Goal: Task Accomplishment & Management: Complete application form

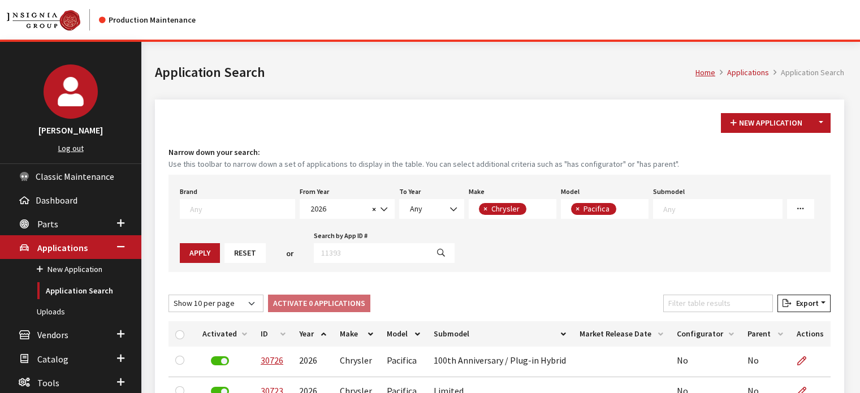
select select "2026"
select select "14"
select select "178"
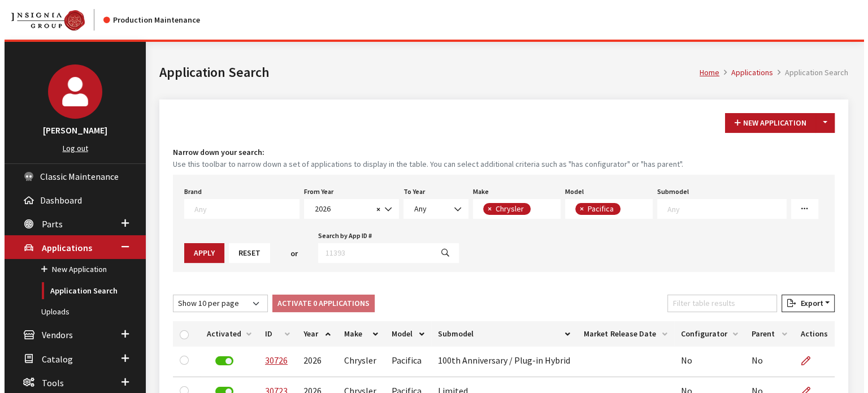
scroll to position [52, 0]
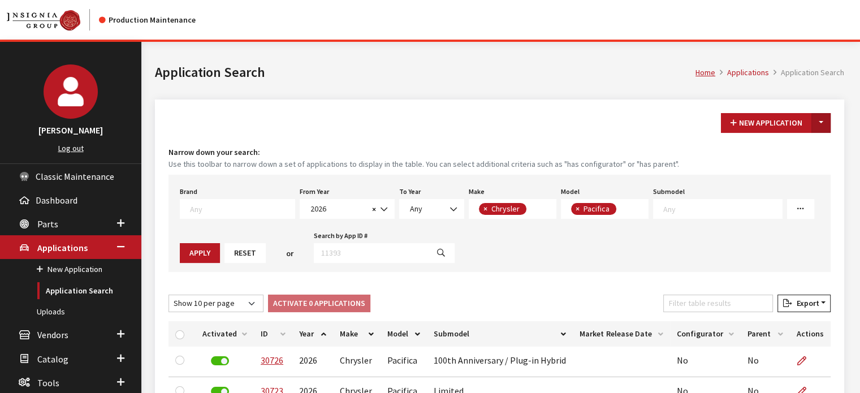
click at [827, 120] on button "Toggle Dropdown" at bounding box center [820, 123] width 19 height 20
click at [818, 145] on button "New From Existing..." at bounding box center [781, 147] width 97 height 20
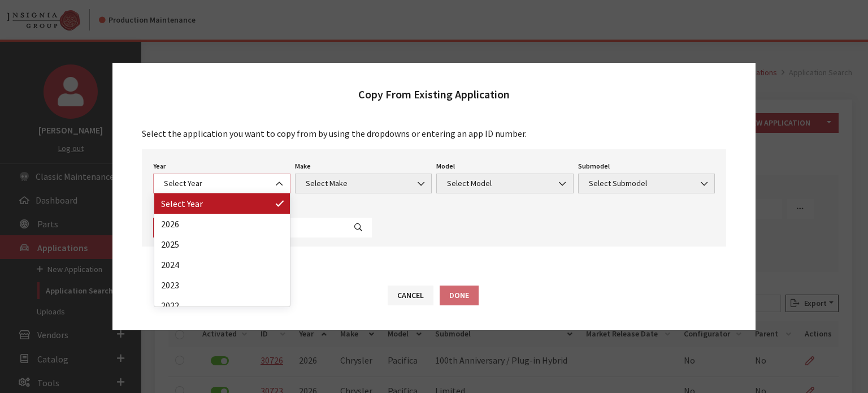
click at [267, 174] on span "Select Year" at bounding box center [221, 184] width 137 height 20
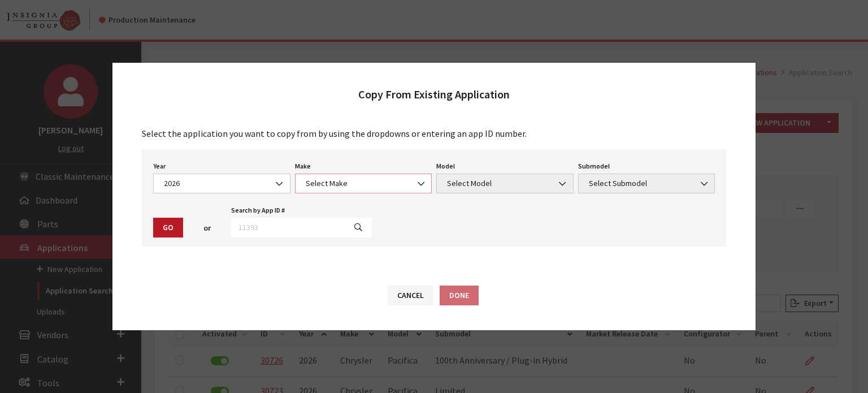
click at [304, 189] on span "Select Make" at bounding box center [363, 184] width 137 height 20
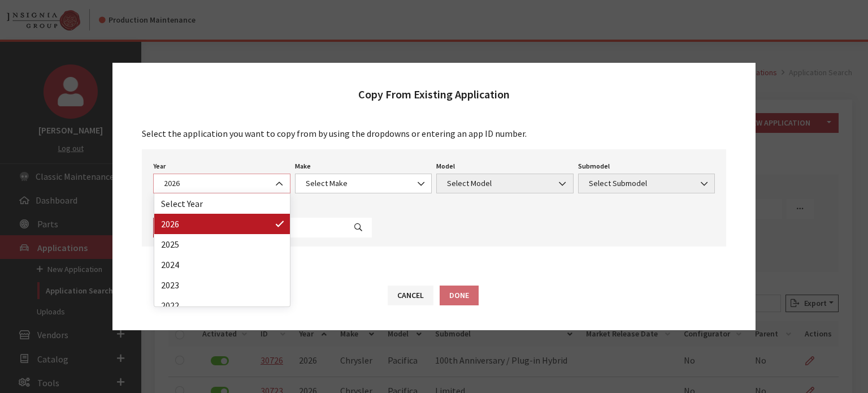
click at [232, 182] on span "2026" at bounding box center [222, 184] width 123 height 12
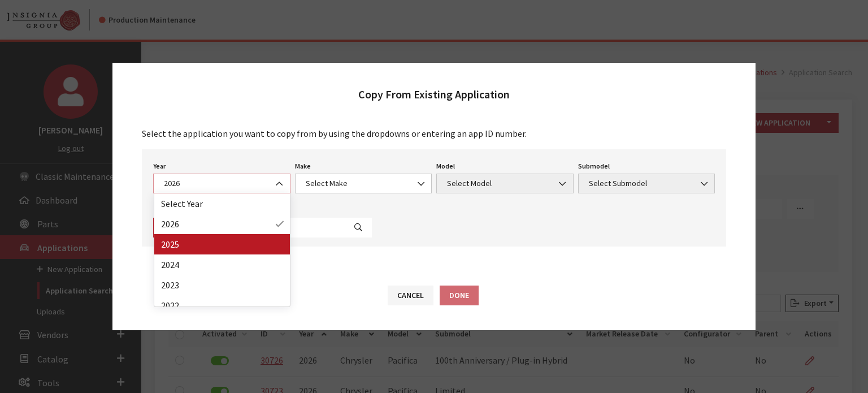
select select "43"
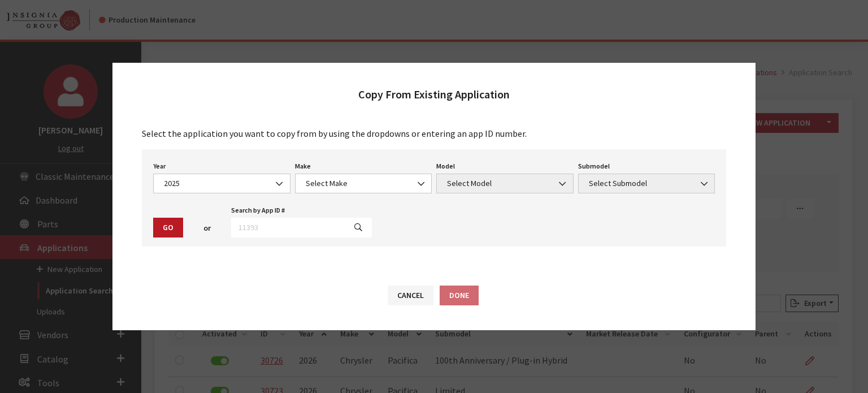
click at [324, 195] on div "Year Select Year 2026 2025 2024 2023 2022 2021 2020 2019 2018 2017 2016 2015 20…" at bounding box center [434, 197] width 585 height 97
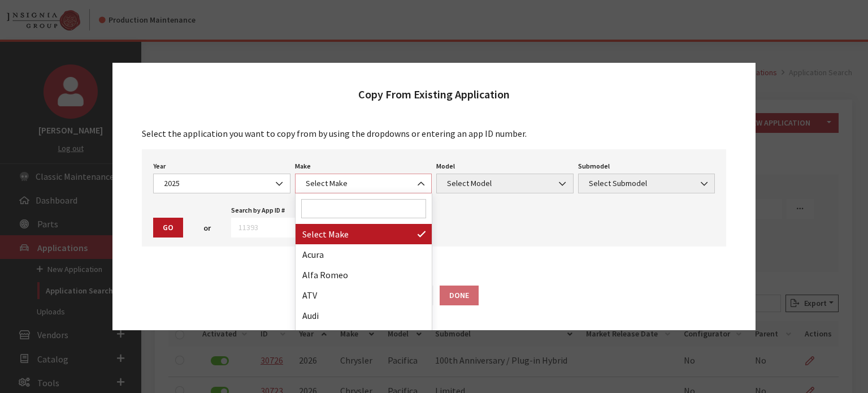
click at [326, 191] on span "Select Make" at bounding box center [363, 184] width 137 height 20
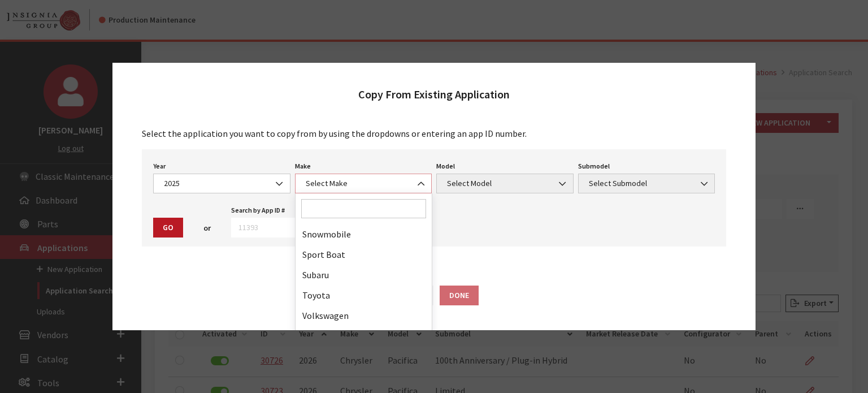
scroll to position [679, 0]
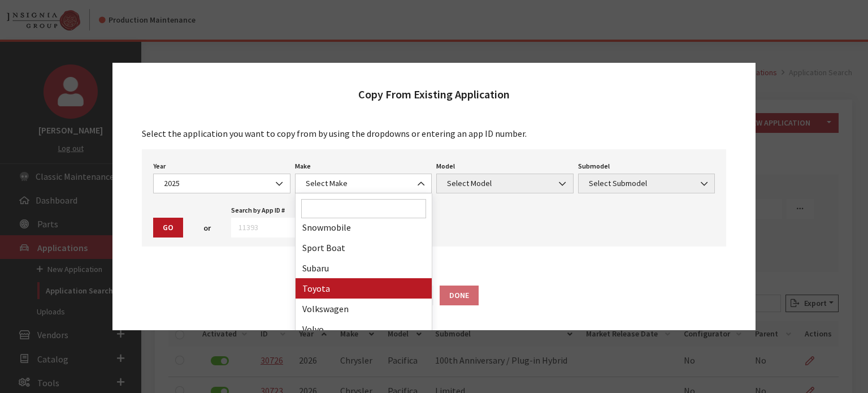
drag, startPoint x: 333, startPoint y: 275, endPoint x: 333, endPoint y: 284, distance: 9.0
select select "20"
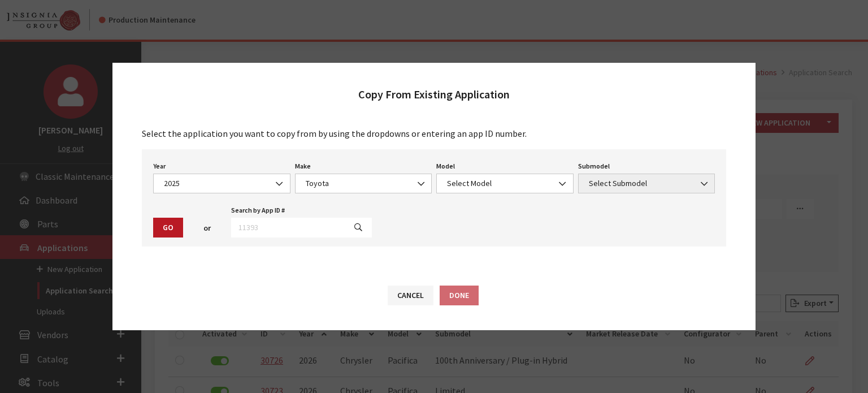
click at [461, 200] on div "Year Select Year 2026 2025 2024 2023 2022 2021 2020 2019 2018 2017 2016 2015 20…" at bounding box center [434, 197] width 585 height 97
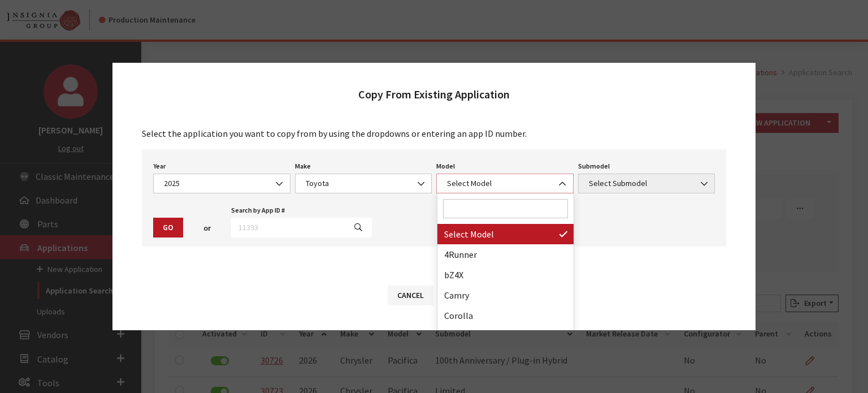
click at [461, 184] on span "Select Model" at bounding box center [505, 184] width 123 height 12
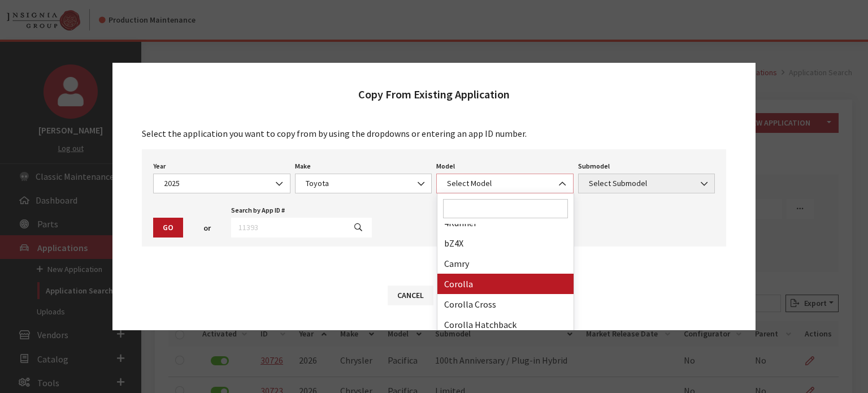
scroll to position [0, 0]
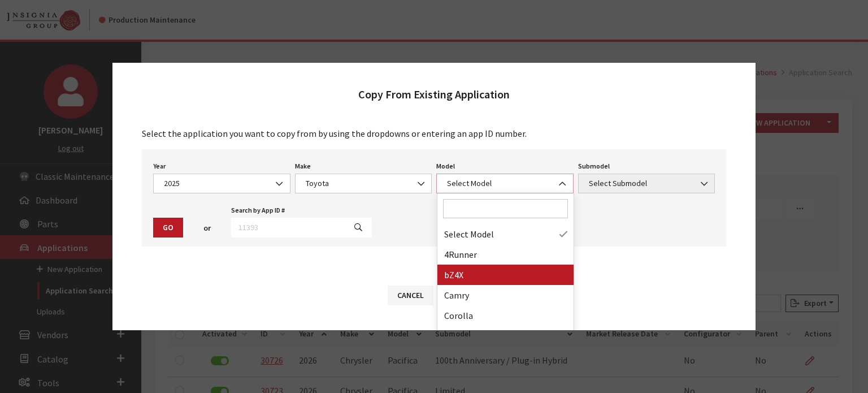
select select "1211"
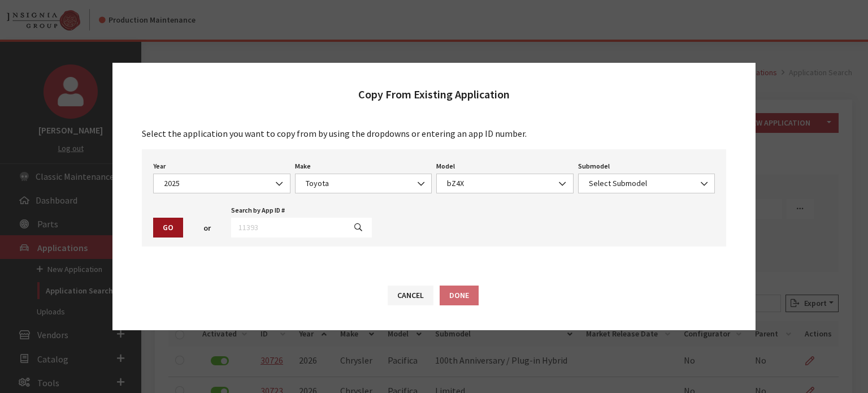
click at [167, 228] on button "Go" at bounding box center [168, 228] width 30 height 20
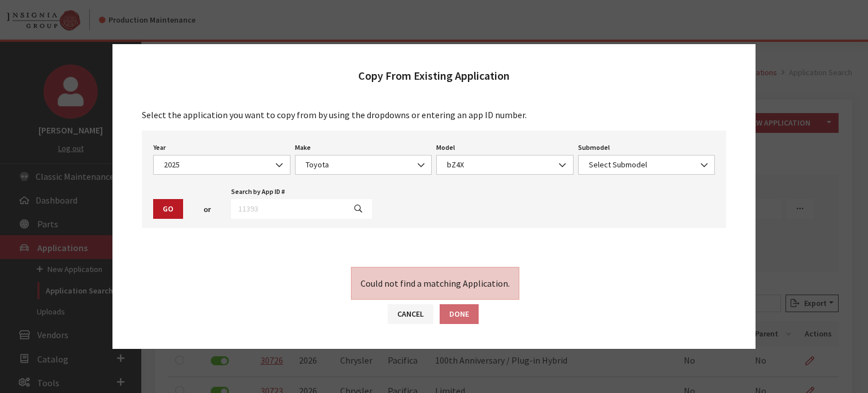
click at [669, 176] on div "Year Select Year 2026 2025 2024 2023 2022 2021 2020 2019 2018 2017 2016 2015 20…" at bounding box center [434, 179] width 585 height 97
click at [656, 157] on span "Select Submodel" at bounding box center [646, 165] width 137 height 20
select select "369"
click at [418, 309] on button "Cancel" at bounding box center [411, 314] width 46 height 20
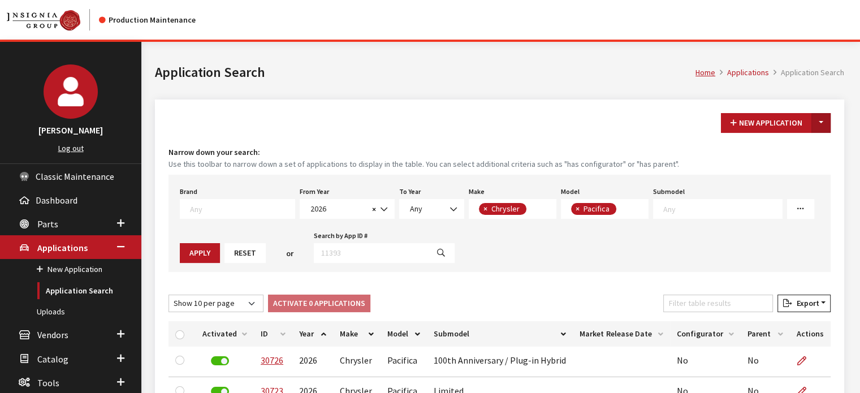
click at [826, 124] on button "Toggle Dropdown" at bounding box center [820, 123] width 19 height 20
click at [758, 141] on button "New From Existing..." at bounding box center [781, 147] width 97 height 20
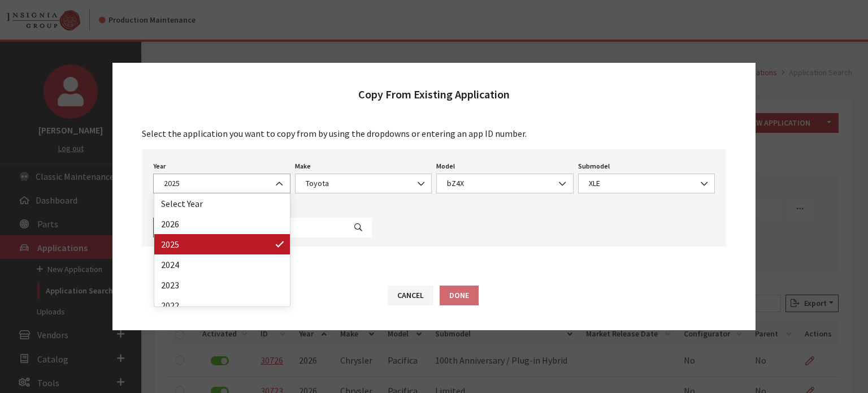
click at [257, 178] on span "2025" at bounding box center [222, 184] width 123 height 12
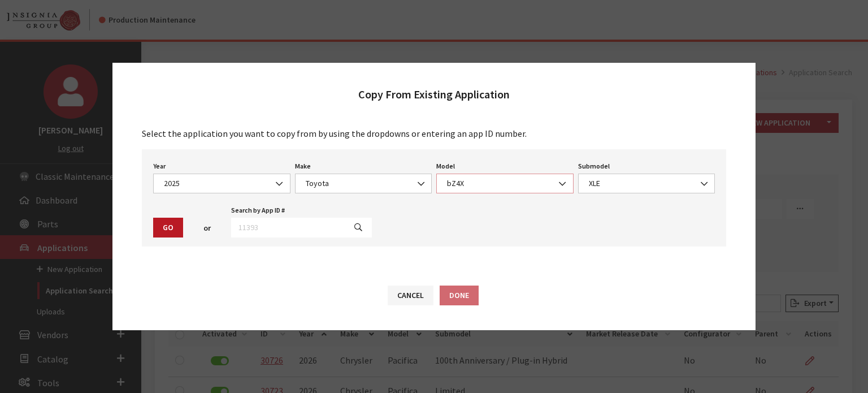
click at [459, 183] on span "bZ4X" at bounding box center [505, 184] width 123 height 12
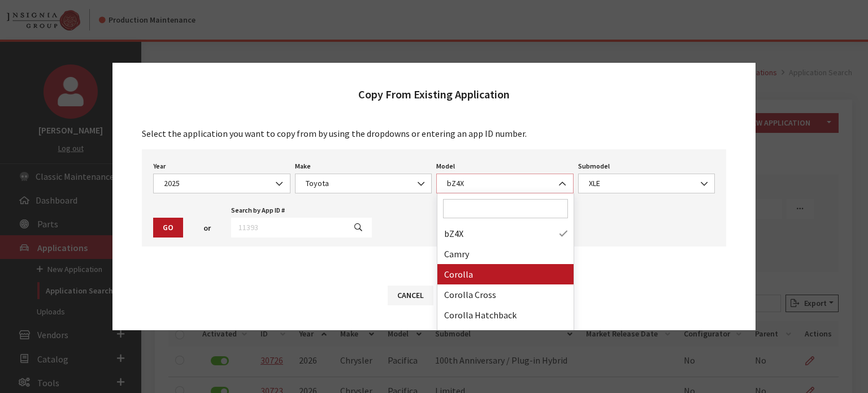
scroll to position [57, 0]
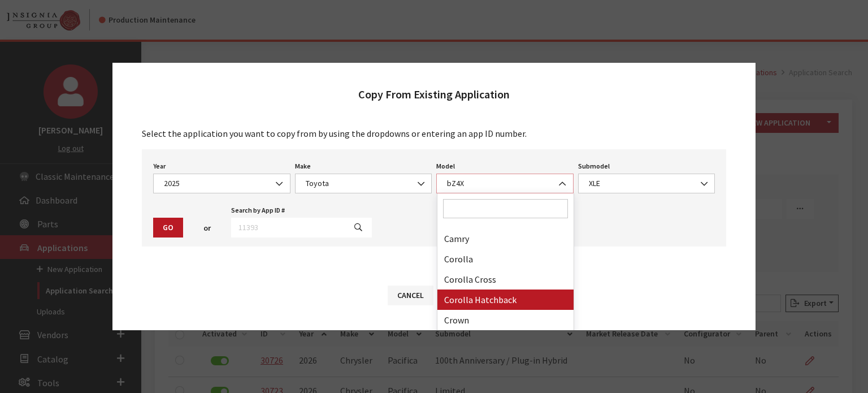
select select "1010"
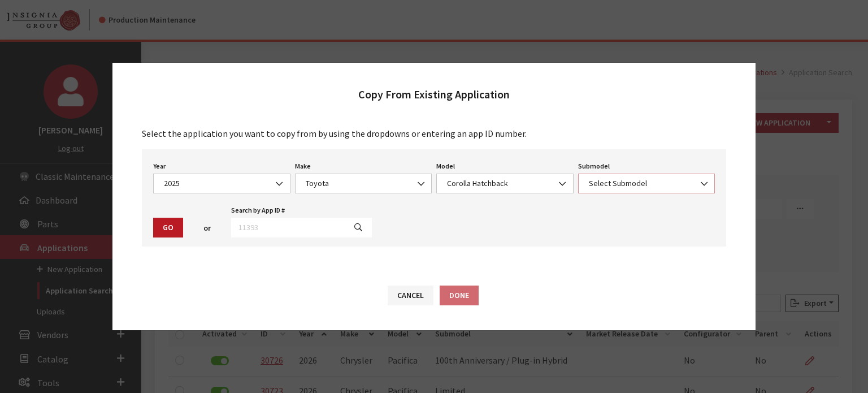
click at [594, 191] on span "Select Submodel" at bounding box center [646, 184] width 137 height 20
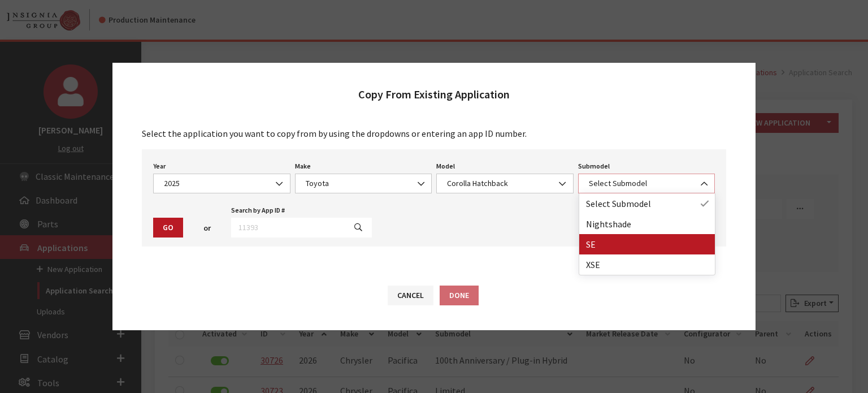
select select "132"
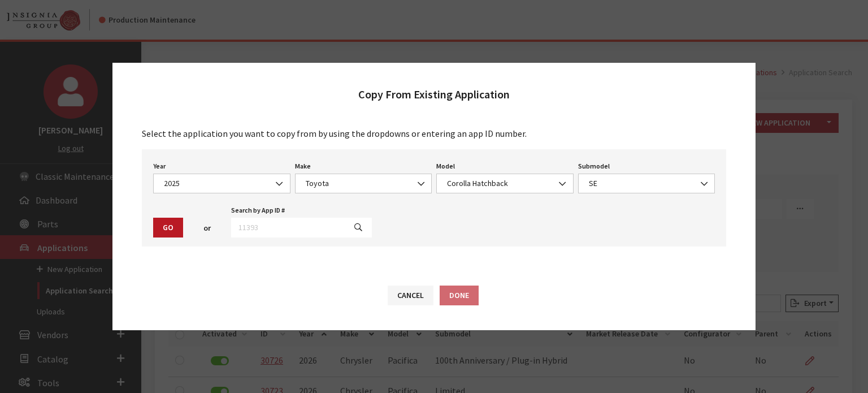
click at [170, 241] on div "Year Select Year 2026 2025 2024 2023 2022 2021 2020 2019 2018 2017 2016 2015 20…" at bounding box center [434, 197] width 585 height 97
click at [170, 231] on button "Go" at bounding box center [168, 228] width 30 height 20
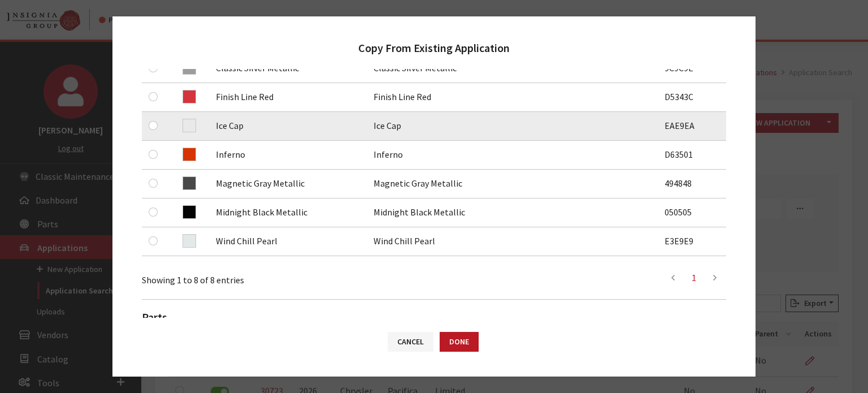
scroll to position [283, 0]
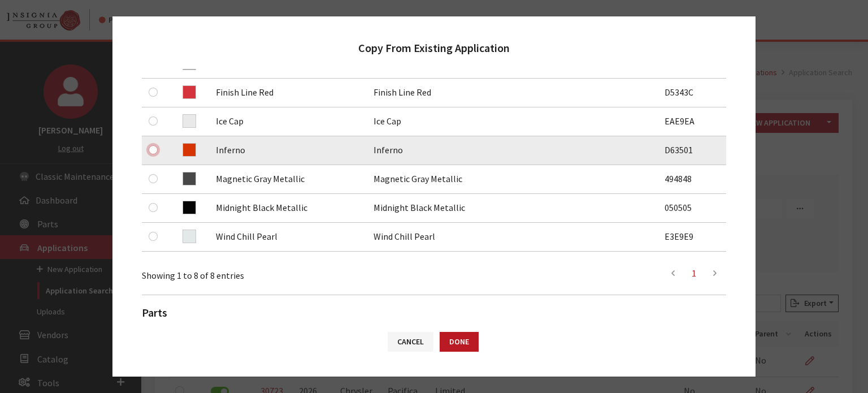
click at [153, 152] on input "checkbox" at bounding box center [153, 149] width 9 height 9
checkbox input "true"
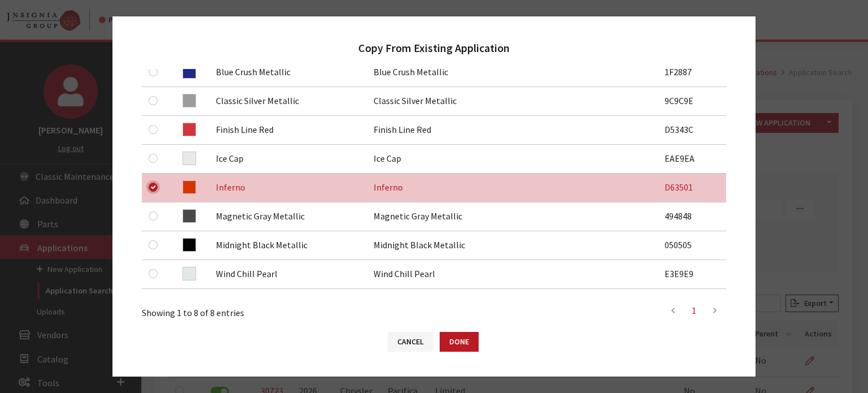
scroll to position [226, 0]
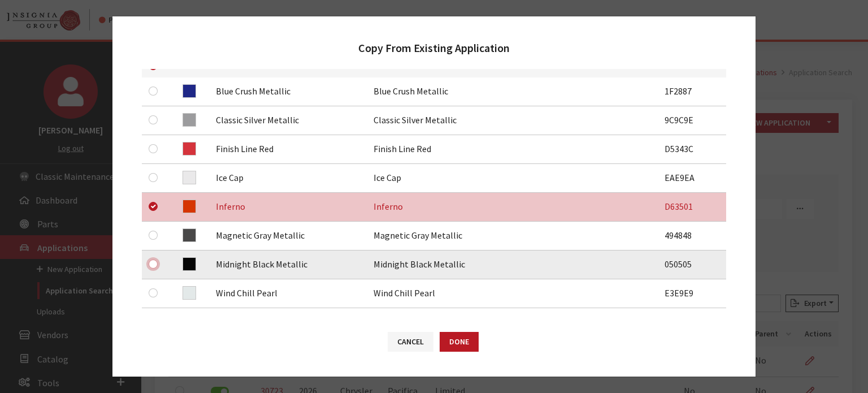
click at [152, 263] on input "checkbox" at bounding box center [153, 264] width 9 height 9
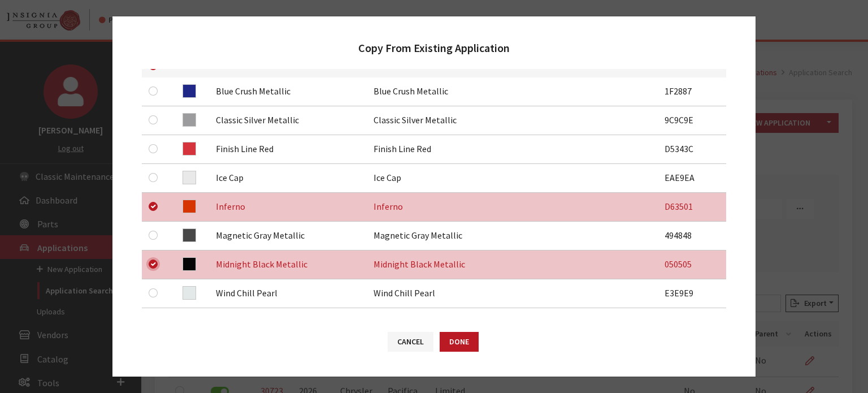
click at [152, 263] on input "checkbox" at bounding box center [153, 264] width 9 height 9
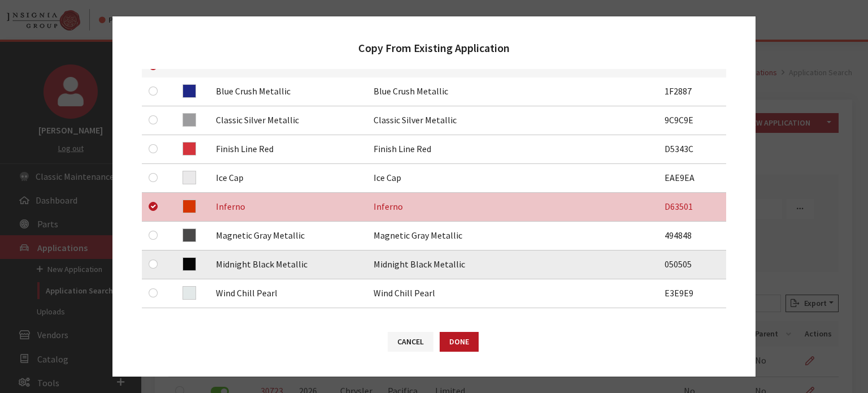
click at [149, 268] on div at bounding box center [156, 264] width 14 height 14
click at [150, 265] on input "checkbox" at bounding box center [153, 264] width 9 height 9
checkbox input "true"
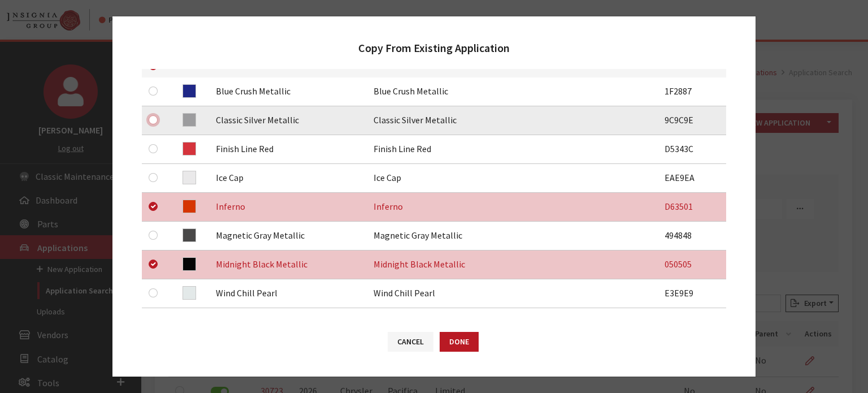
click at [150, 122] on input "checkbox" at bounding box center [153, 119] width 9 height 9
checkbox input "true"
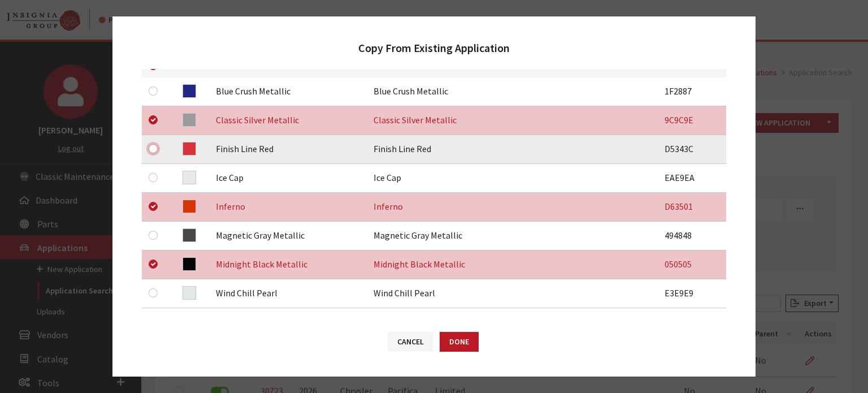
click at [155, 149] on input "checkbox" at bounding box center [153, 148] width 9 height 9
checkbox input "true"
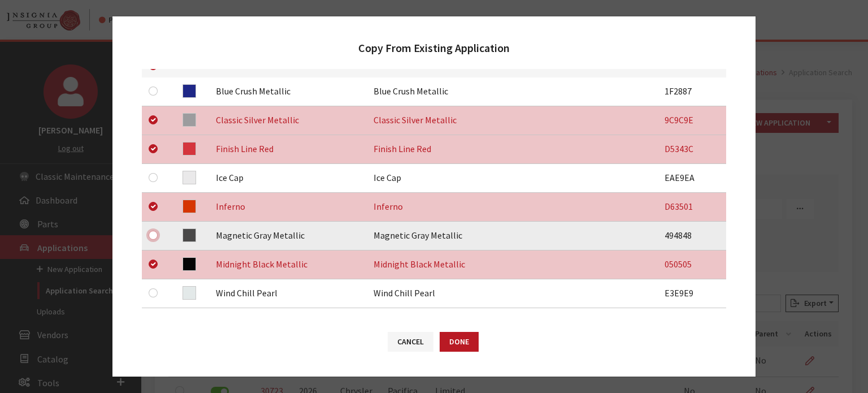
click at [156, 235] on input "checkbox" at bounding box center [153, 235] width 9 height 9
checkbox input "true"
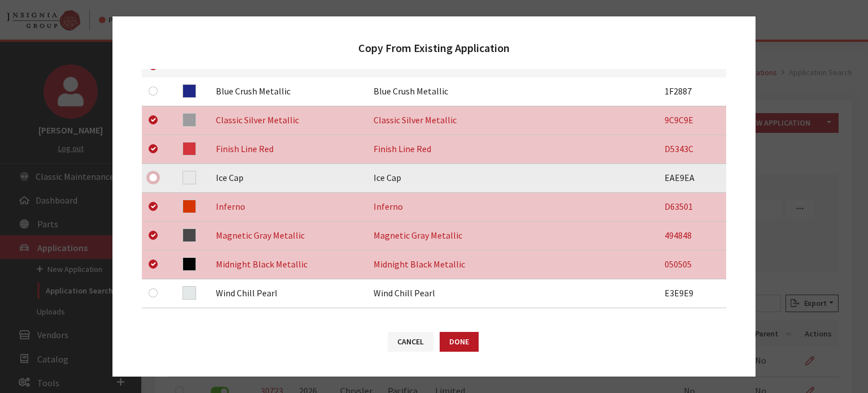
click at [157, 179] on input "checkbox" at bounding box center [153, 177] width 9 height 9
checkbox input "true"
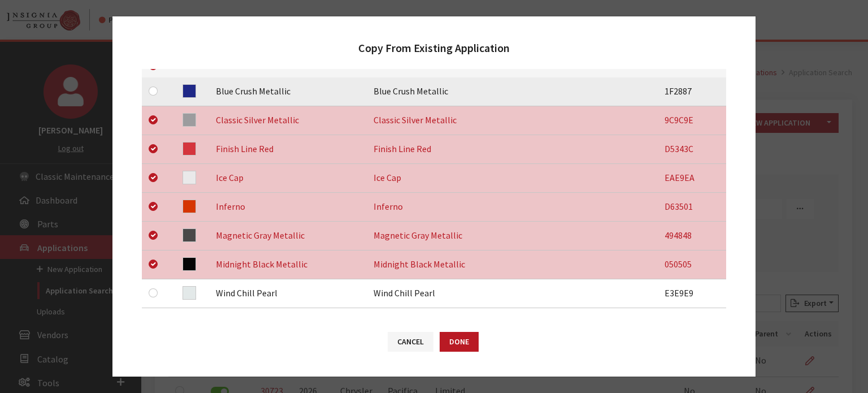
click at [158, 92] on div at bounding box center [156, 91] width 14 height 14
drag, startPoint x: 163, startPoint y: 89, endPoint x: 155, endPoint y: 93, distance: 8.1
click at [162, 90] on td at bounding box center [155, 91] width 27 height 29
click at [155, 93] on input "checkbox" at bounding box center [153, 91] width 9 height 9
checkbox input "true"
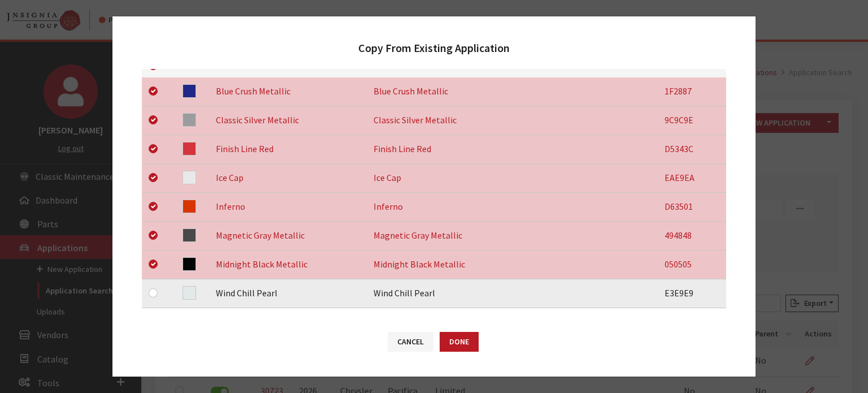
click at [158, 289] on div at bounding box center [156, 293] width 14 height 14
click at [153, 296] on input "checkbox" at bounding box center [153, 292] width 9 height 9
checkbox input "true"
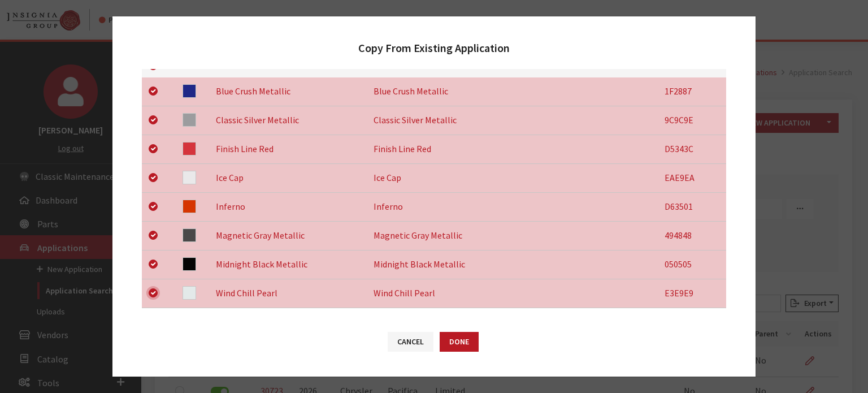
scroll to position [416, 0]
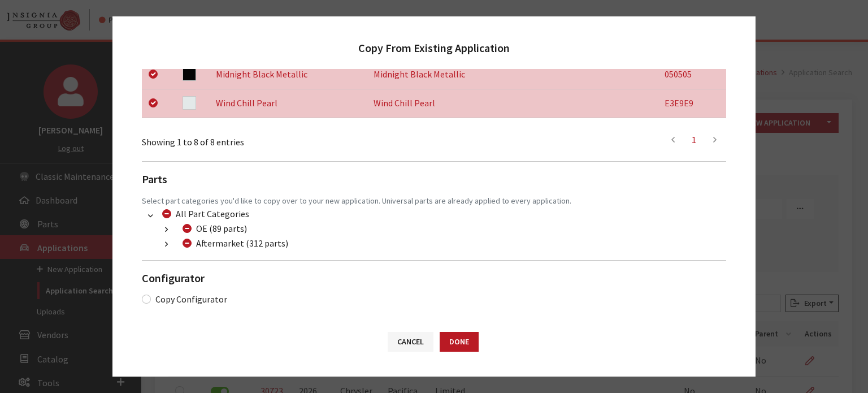
click at [170, 250] on button "button" at bounding box center [166, 244] width 22 height 13
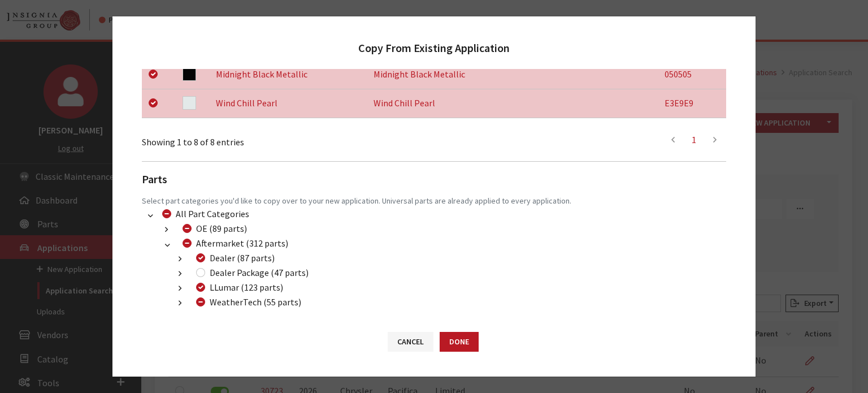
click at [195, 269] on div "Dealer Package (47 parts)" at bounding box center [251, 273] width 116 height 14
click at [204, 269] on input "Dealer Package (47 parts)" at bounding box center [200, 272] width 9 height 9
checkbox input "true"
click at [197, 299] on input "WeatherTech (55 parts)" at bounding box center [200, 301] width 9 height 9
checkbox input "true"
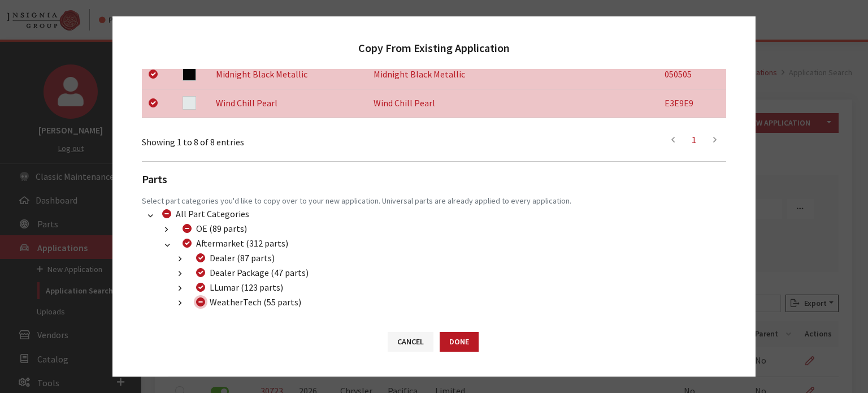
checkbox input "true"
click at [197, 299] on input "WeatherTech (55 parts)" at bounding box center [200, 301] width 9 height 9
checkbox input "false"
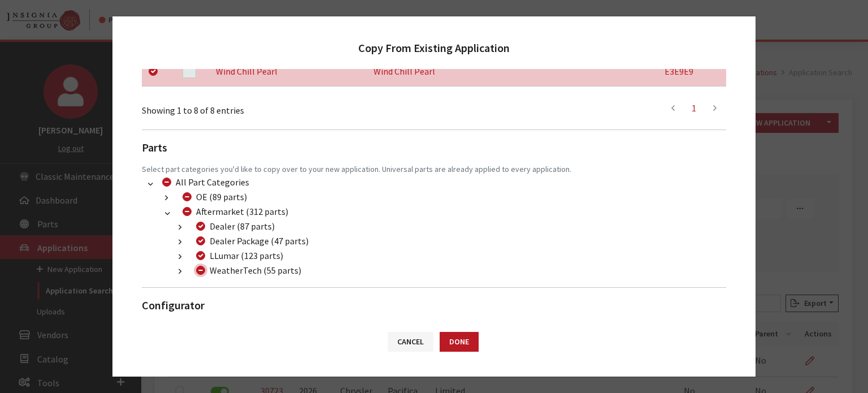
scroll to position [475, 0]
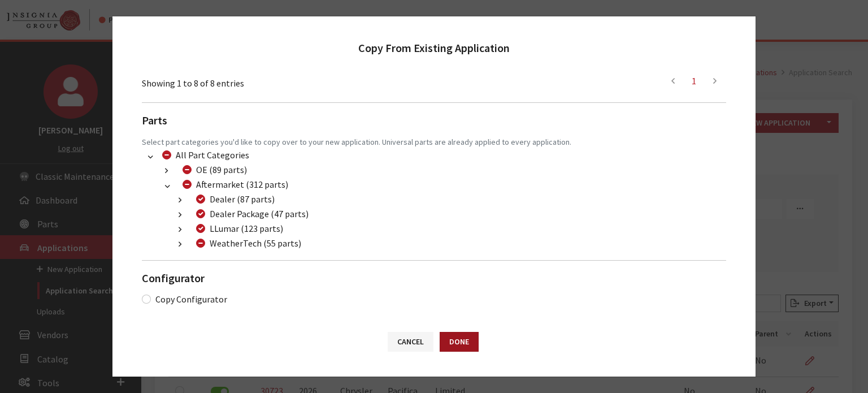
click at [461, 345] on button "Done" at bounding box center [459, 342] width 39 height 20
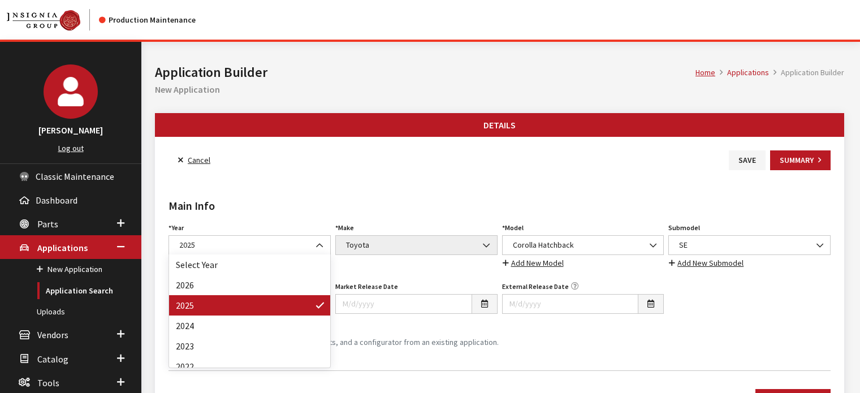
click at [267, 251] on span "2025" at bounding box center [249, 245] width 162 height 20
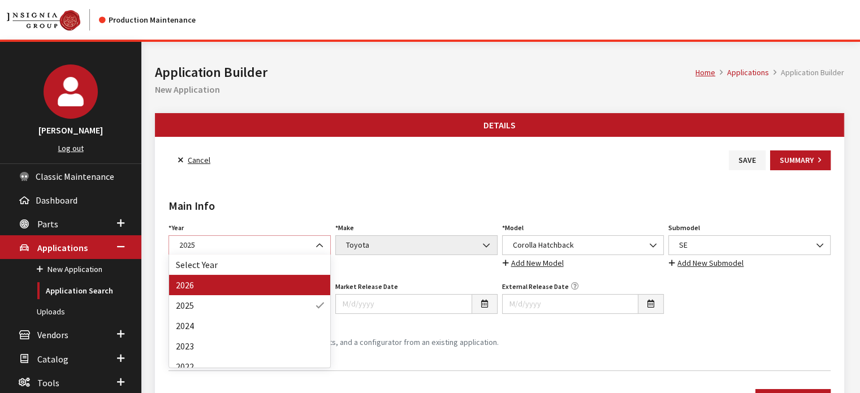
select select "44"
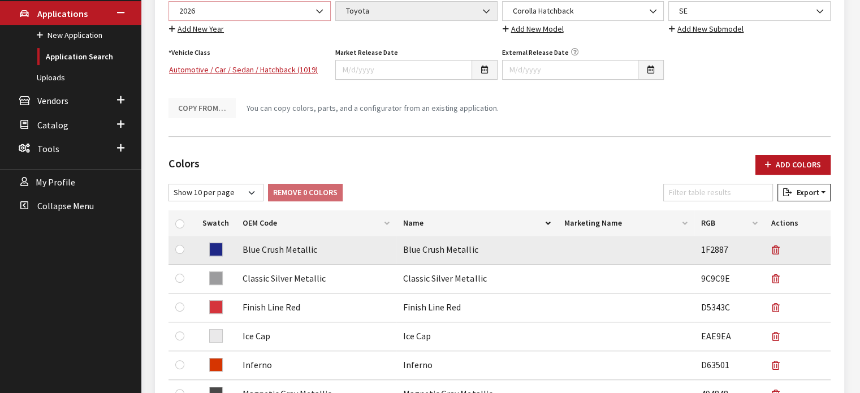
scroll to position [57, 0]
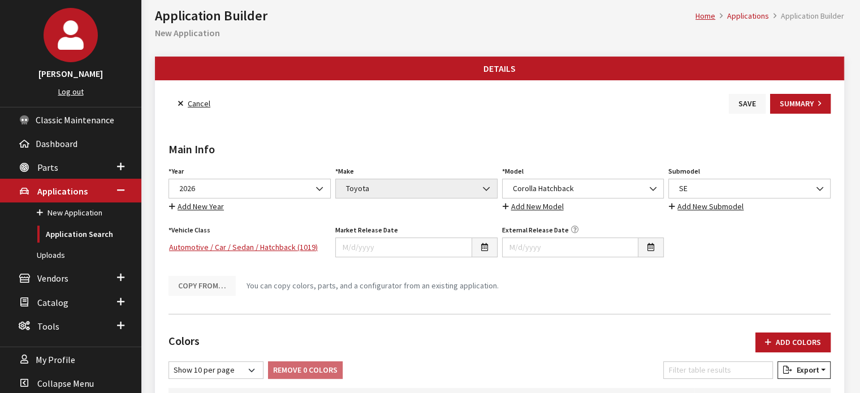
click at [746, 99] on button "Save" at bounding box center [747, 104] width 37 height 20
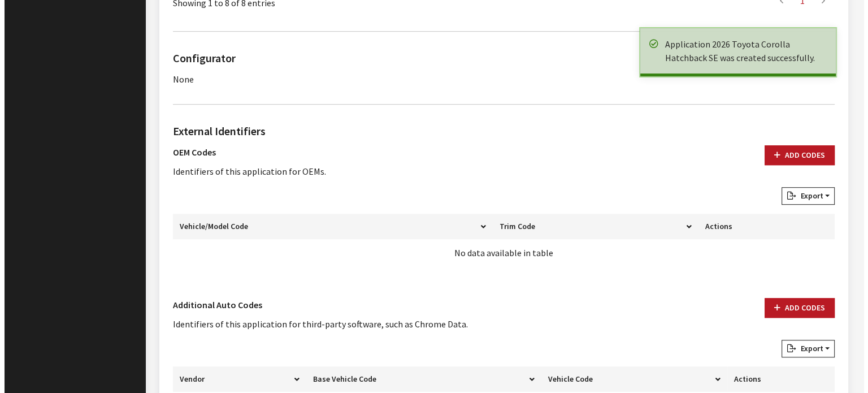
scroll to position [816, 0]
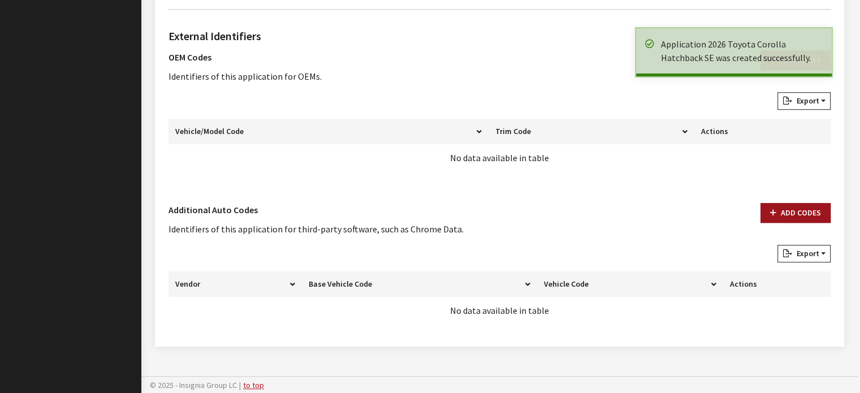
click at [778, 213] on button "Add Codes" at bounding box center [795, 213] width 70 height 20
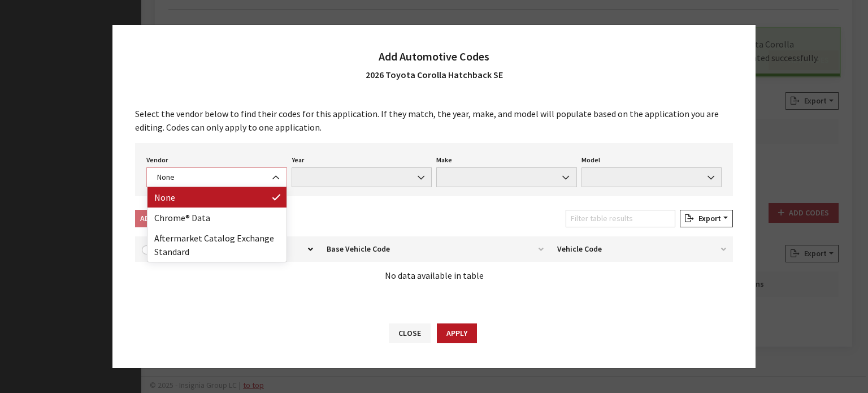
click at [211, 180] on span "None" at bounding box center [217, 177] width 126 height 12
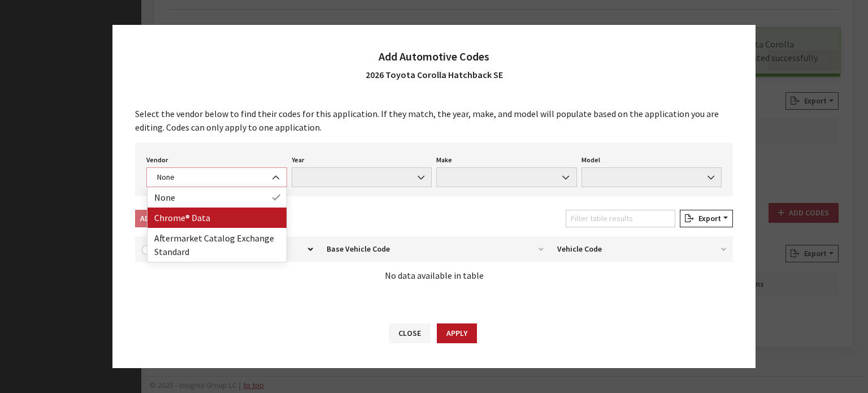
select select "4"
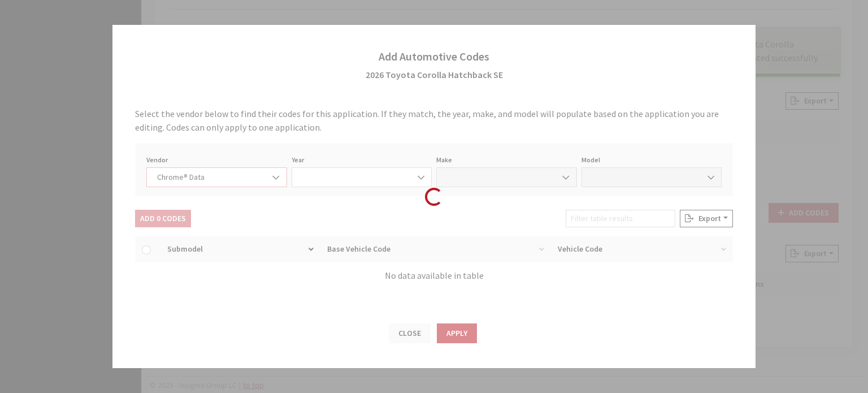
select select "2026"
select select "39"
select select "59094"
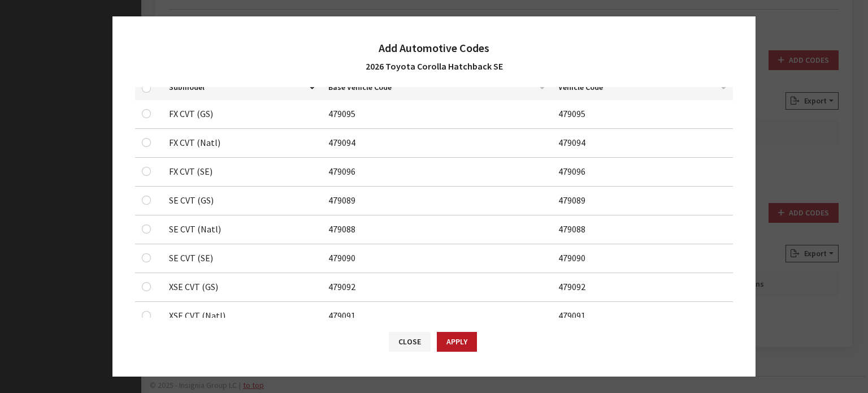
scroll to position [213, 0]
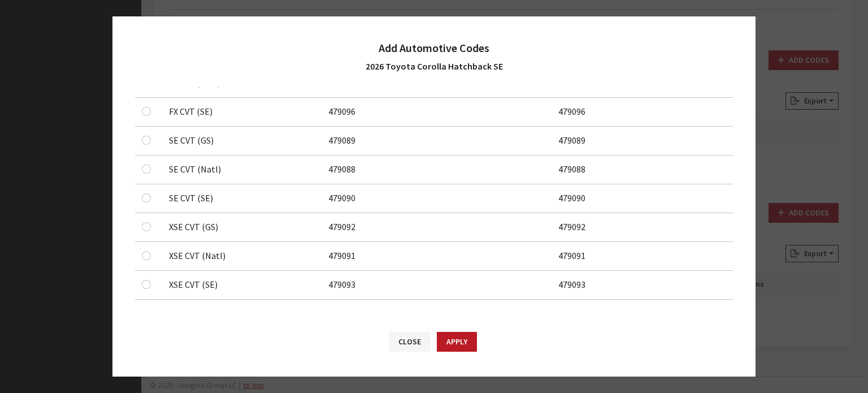
click at [140, 140] on td at bounding box center [148, 141] width 27 height 29
click at [140, 137] on td at bounding box center [148, 141] width 27 height 29
click at [149, 142] on input "checkbox" at bounding box center [146, 140] width 9 height 9
checkbox input "true"
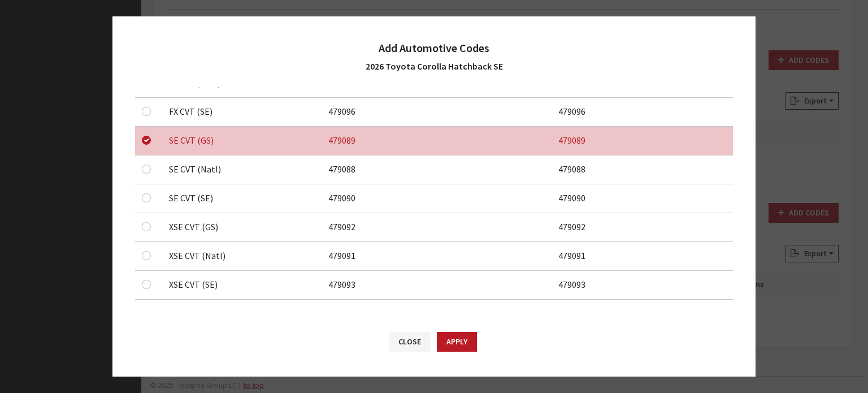
click at [152, 174] on div at bounding box center [149, 169] width 14 height 14
click at [147, 170] on input "checkbox" at bounding box center [146, 169] width 9 height 9
checkbox input "true"
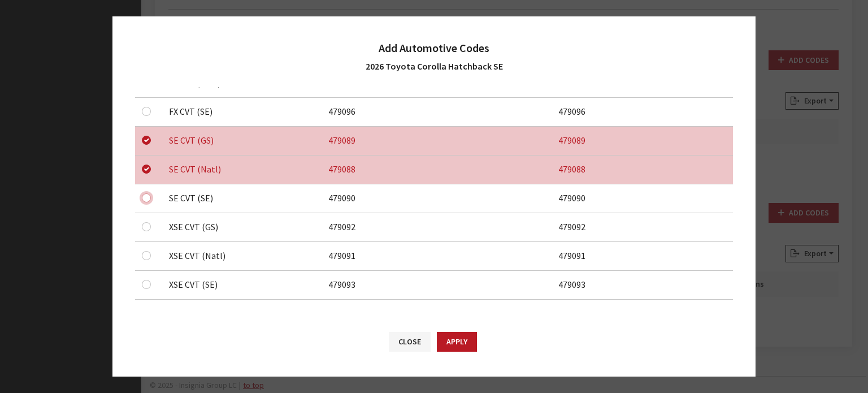
click at [146, 196] on input "checkbox" at bounding box center [146, 197] width 9 height 9
checkbox input "true"
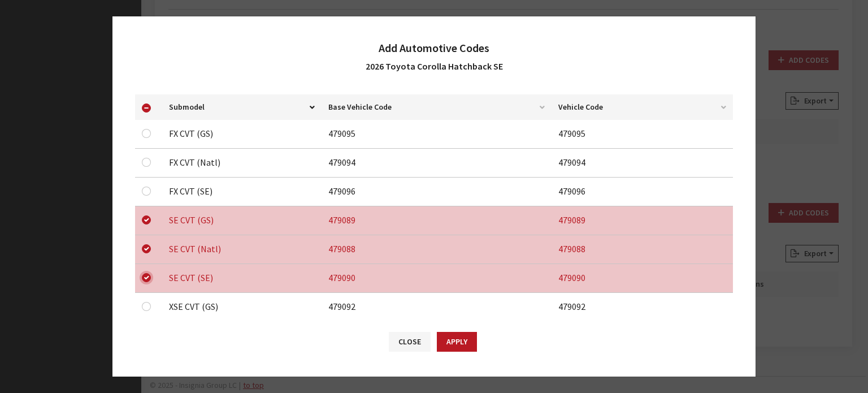
scroll to position [0, 0]
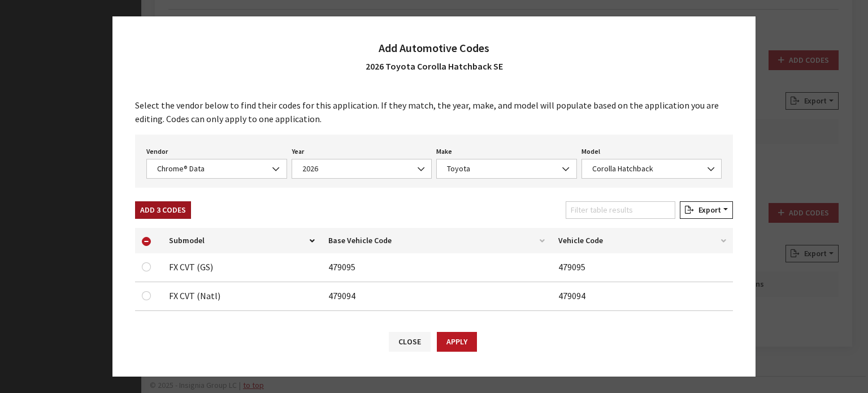
click at [174, 209] on button "Add 3 Codes" at bounding box center [163, 210] width 56 height 18
checkbox input "false"
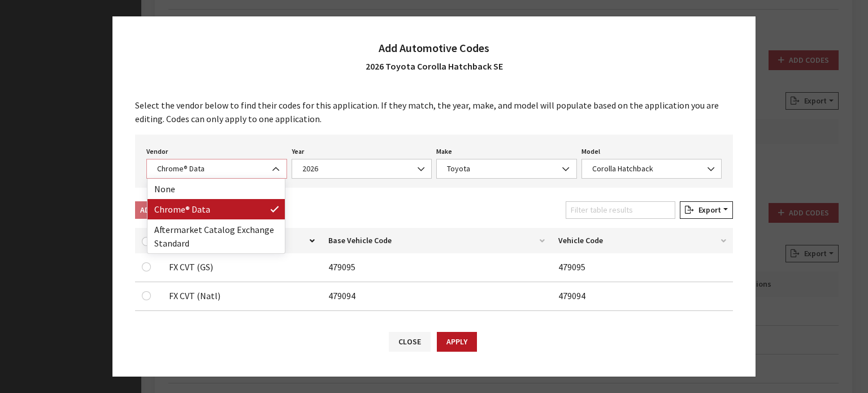
click at [213, 167] on span "Chrome® Data" at bounding box center [217, 169] width 126 height 12
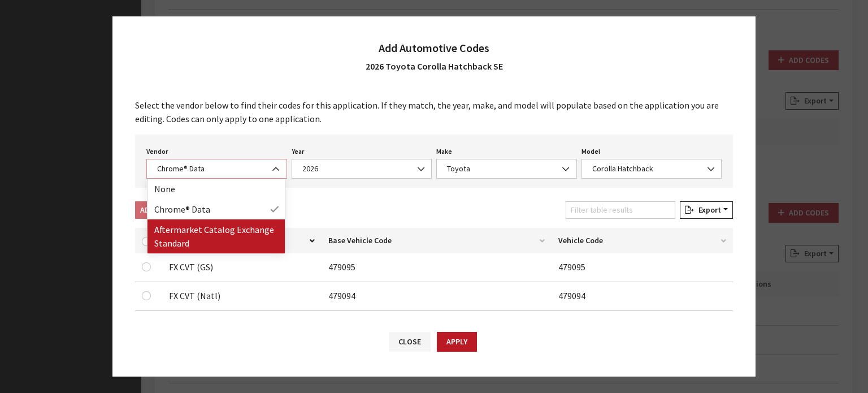
select select "2"
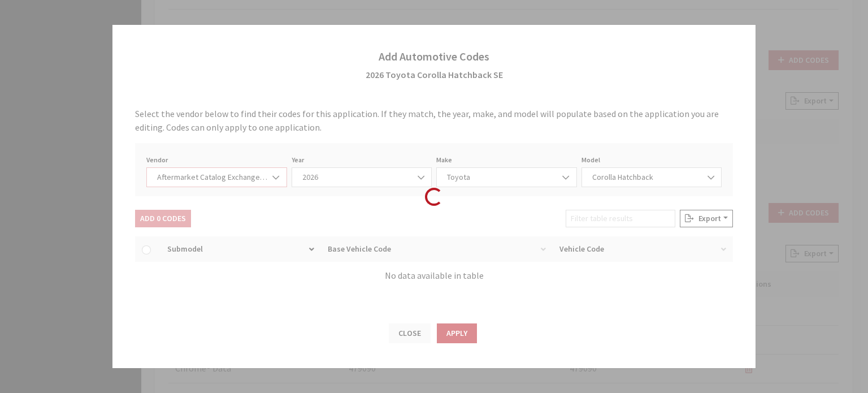
select select "2026"
select select "76"
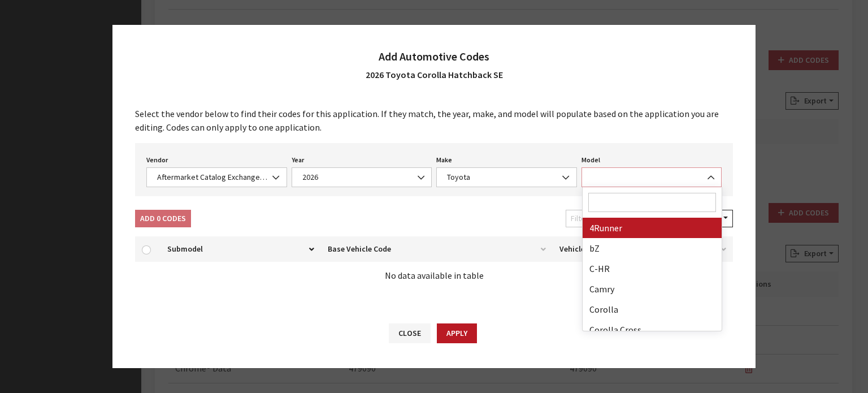
click at [617, 183] on span at bounding box center [652, 177] width 141 height 20
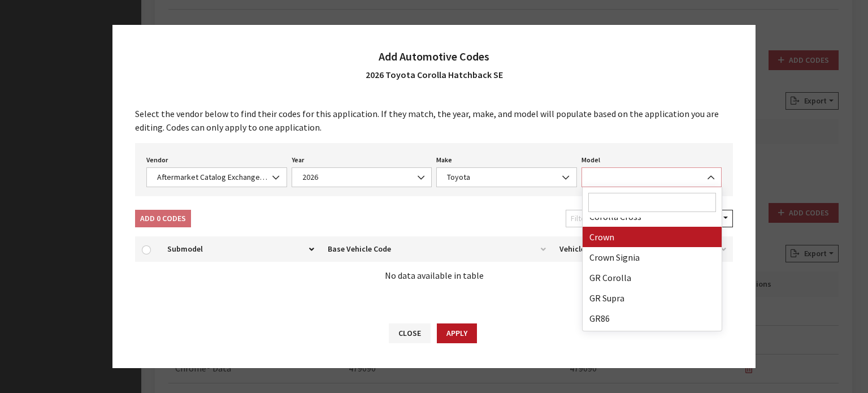
scroll to position [57, 0]
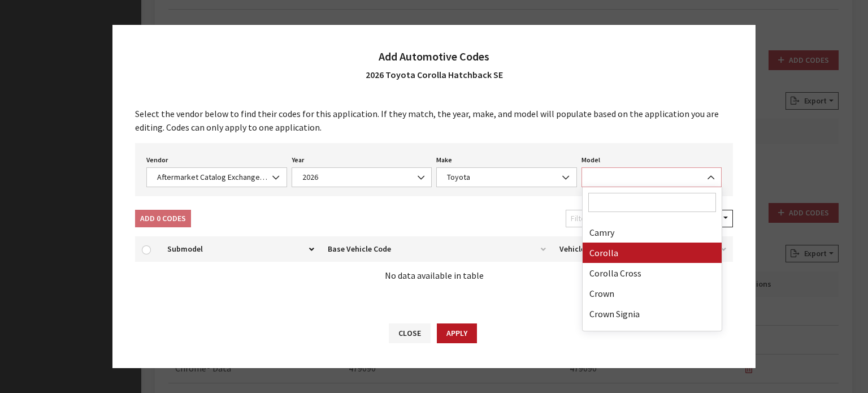
select select "1013"
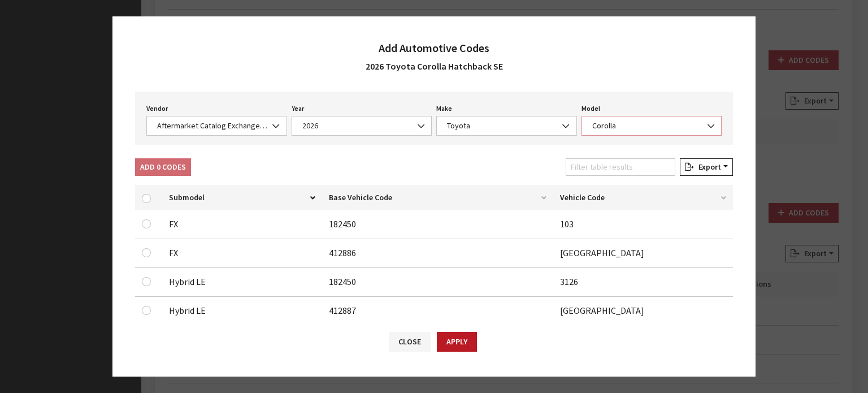
scroll to position [0, 0]
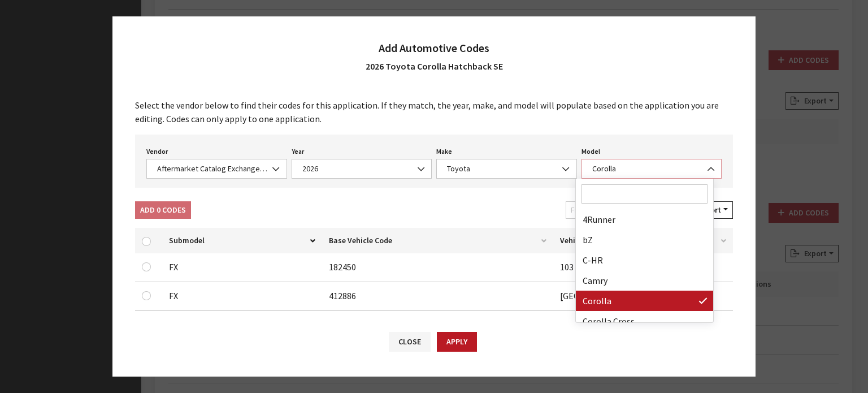
drag, startPoint x: 588, startPoint y: 168, endPoint x: 581, endPoint y: 184, distance: 17.2
click at [589, 168] on span "Corolla" at bounding box center [652, 169] width 126 height 12
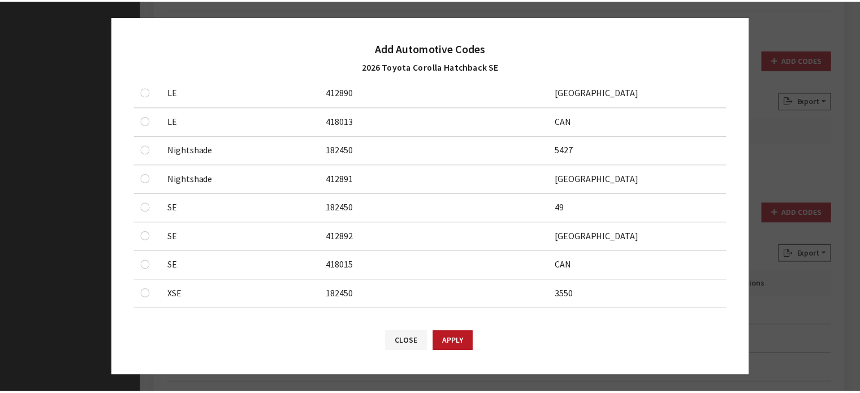
scroll to position [673, 0]
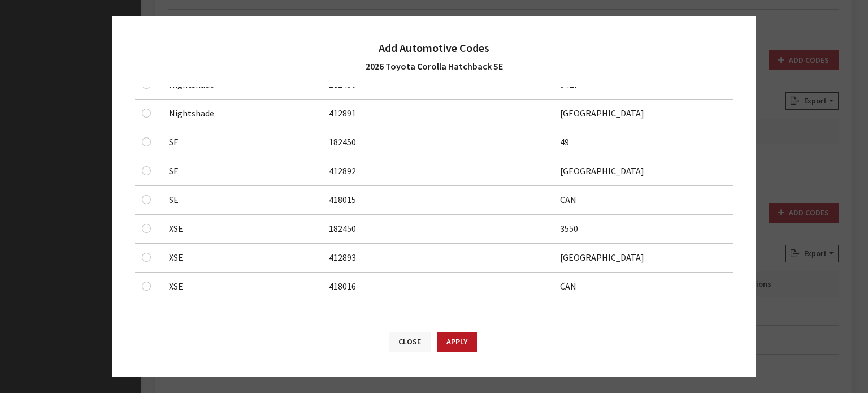
click at [419, 344] on button "Close" at bounding box center [410, 342] width 42 height 20
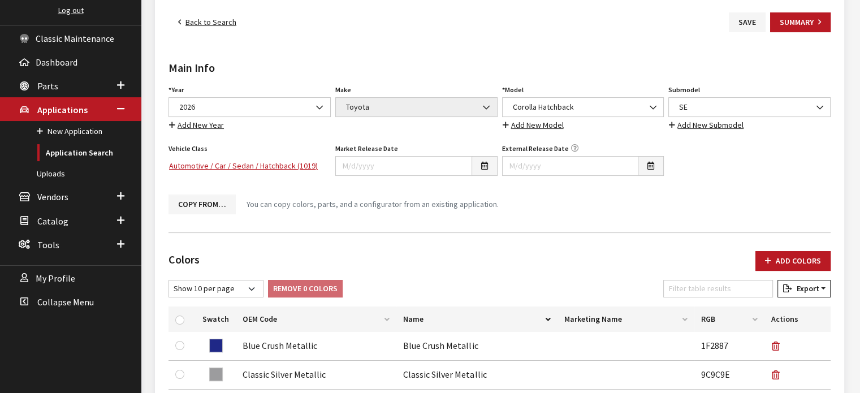
scroll to position [0, 0]
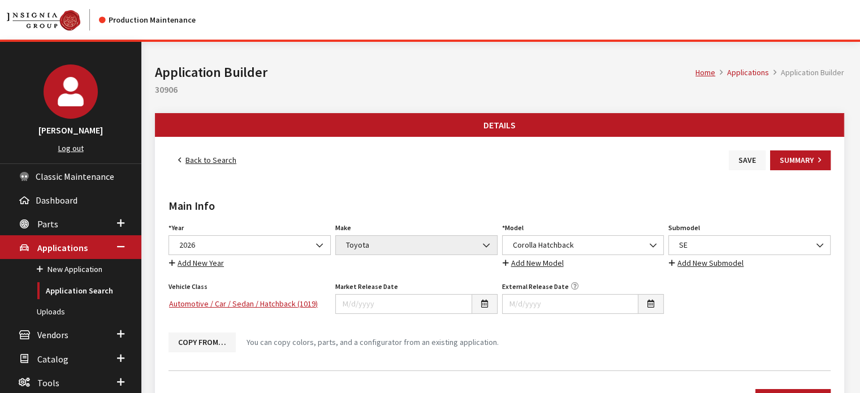
click at [746, 152] on button "Save" at bounding box center [747, 160] width 37 height 20
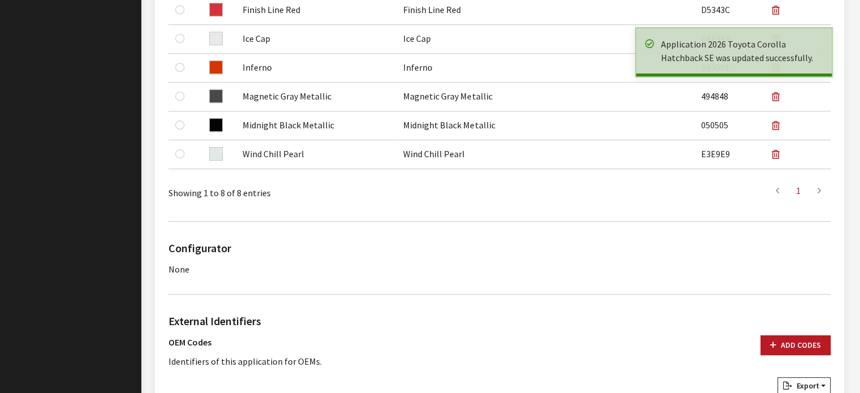
scroll to position [679, 0]
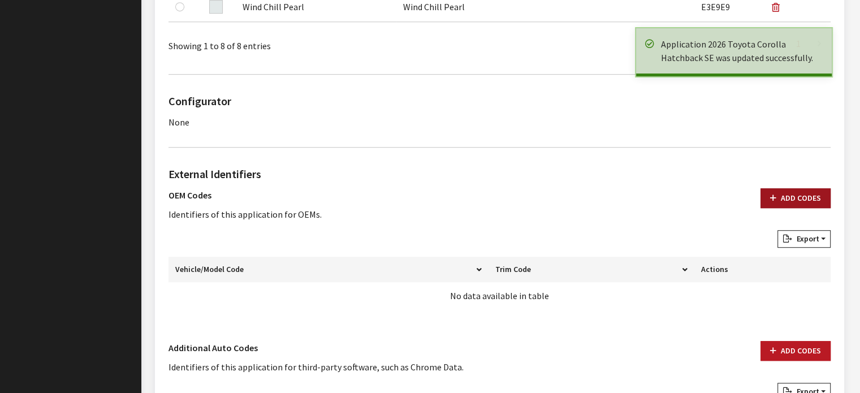
click at [777, 202] on button "Add Codes" at bounding box center [795, 198] width 70 height 20
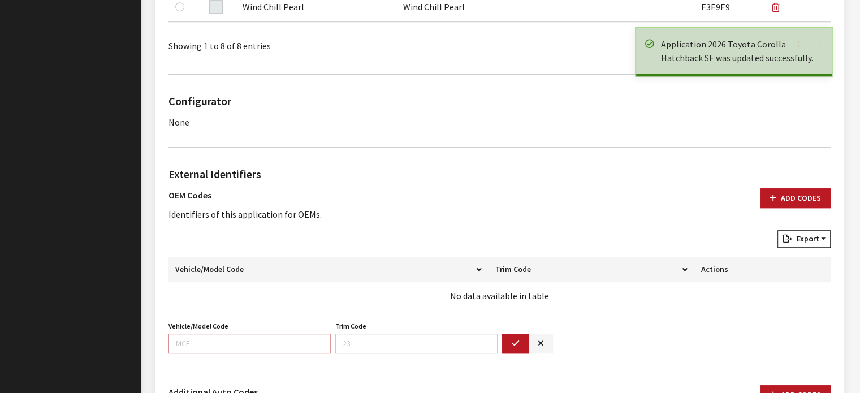
click at [218, 348] on input "Vehicle/Model Code" at bounding box center [249, 344] width 162 height 20
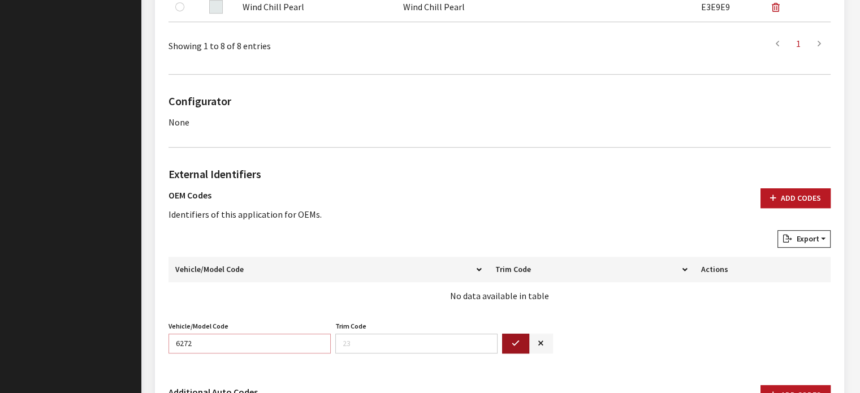
type input "6272"
click at [511, 340] on button "button" at bounding box center [515, 344] width 27 height 20
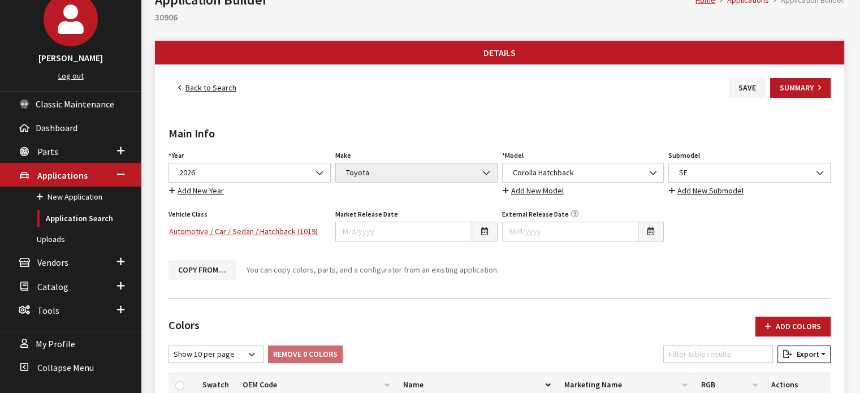
scroll to position [0, 0]
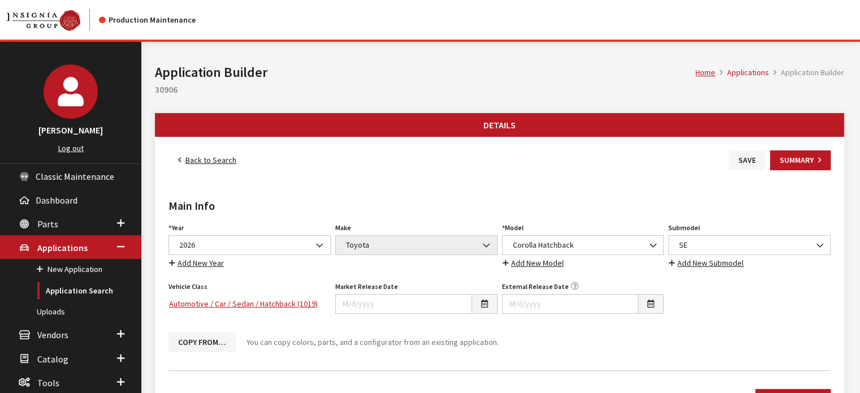
click at [737, 162] on button "Save" at bounding box center [747, 160] width 37 height 20
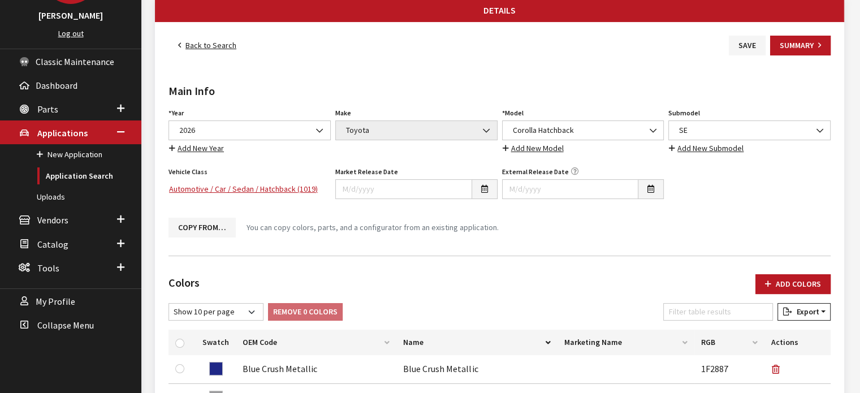
scroll to position [84, 0]
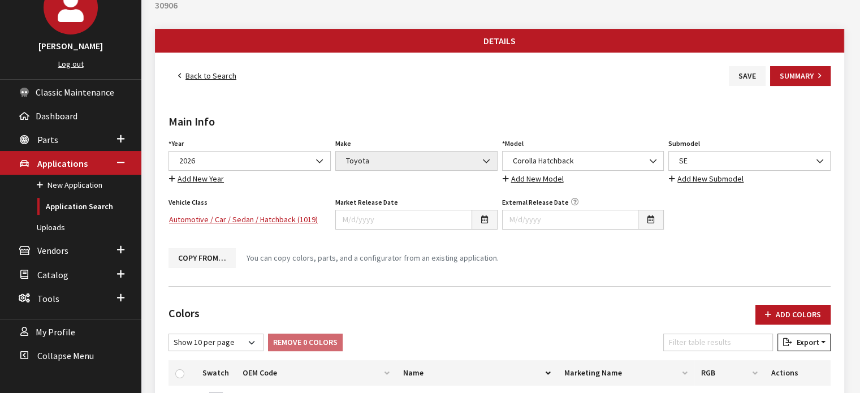
click at [215, 77] on link "Back to Search" at bounding box center [206, 76] width 77 height 20
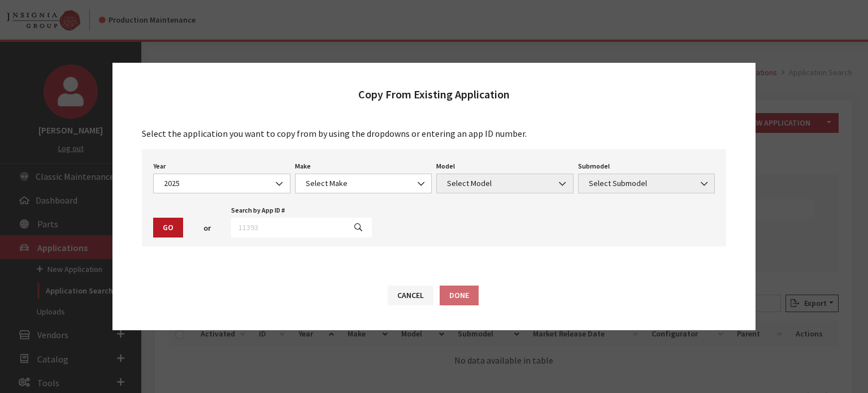
click at [218, 187] on span "2025" at bounding box center [222, 184] width 123 height 12
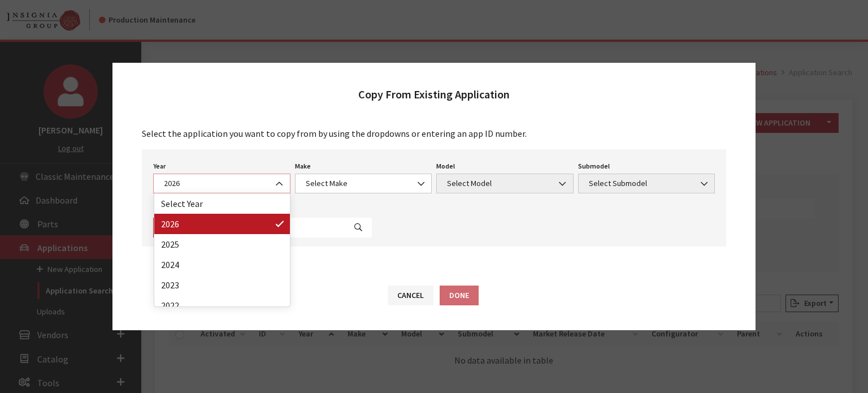
click at [203, 185] on span "2026" at bounding box center [222, 184] width 123 height 12
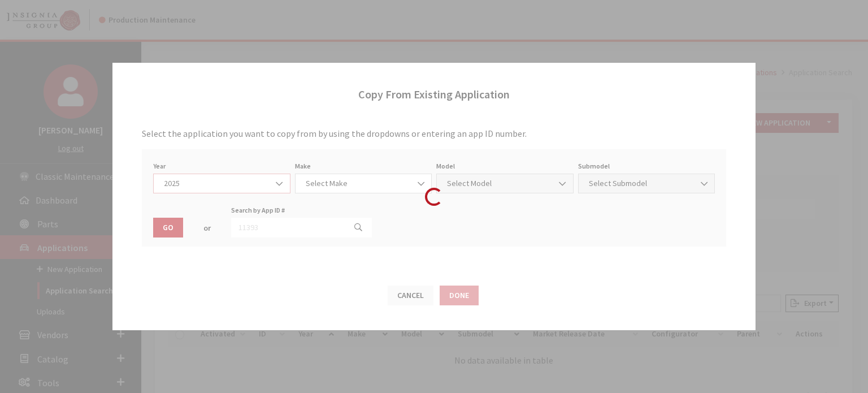
select select "43"
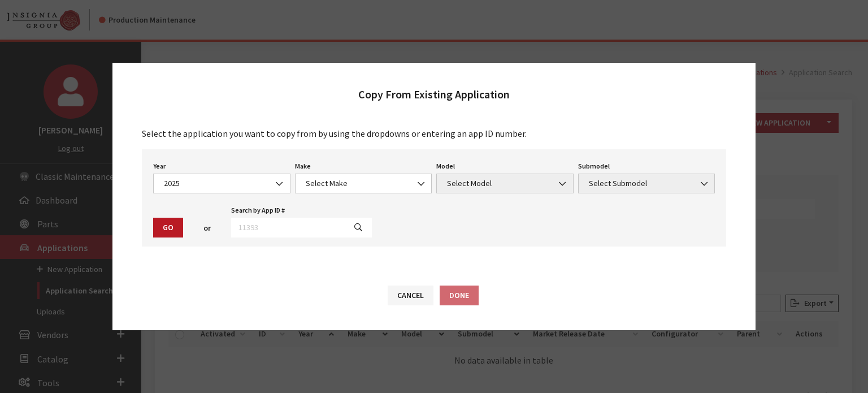
drag, startPoint x: 373, startPoint y: 163, endPoint x: 369, endPoint y: 179, distance: 16.9
click at [373, 165] on div "Make Select Make Acura Alfa Romeo ATV Audi BMW Buick Cadillac Chevrolet Chrysle…" at bounding box center [364, 175] width 142 height 35
drag, startPoint x: 369, startPoint y: 179, endPoint x: 371, endPoint y: 192, distance: 12.6
click at [369, 179] on span "Select Make" at bounding box center [364, 184] width 123 height 12
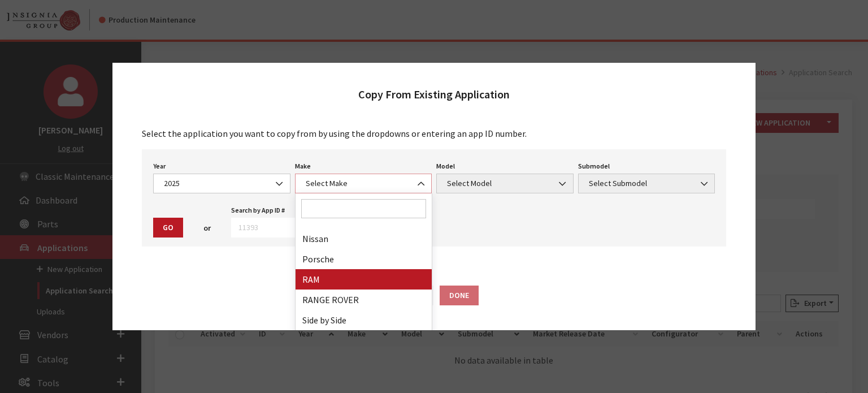
scroll to position [679, 0]
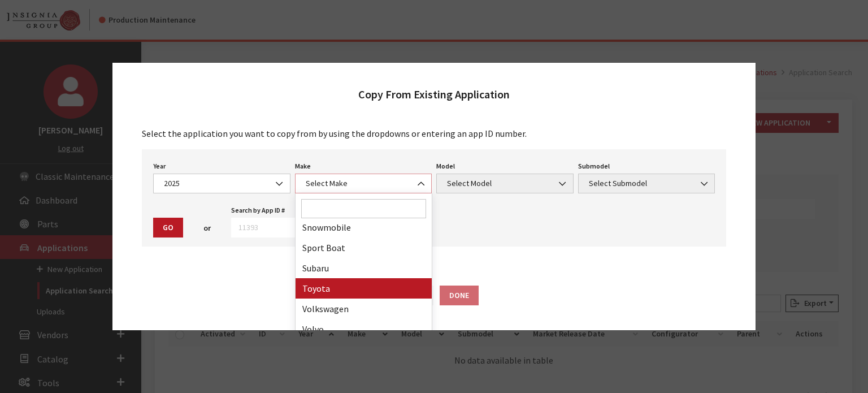
select select "20"
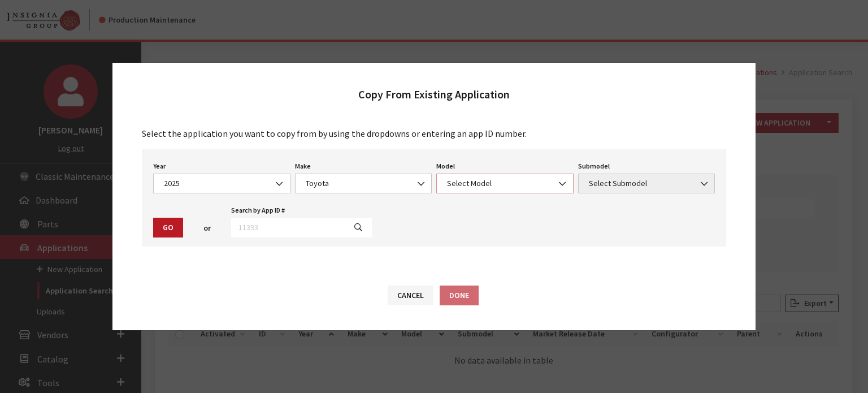
click at [482, 176] on span "Select Model" at bounding box center [505, 184] width 137 height 20
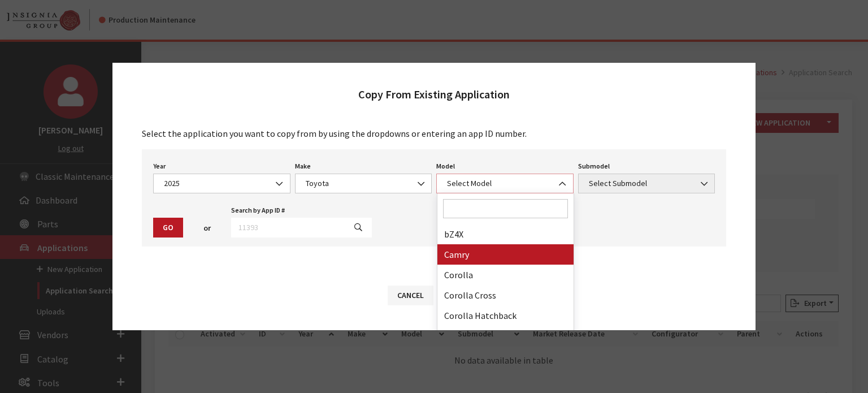
scroll to position [113, 0]
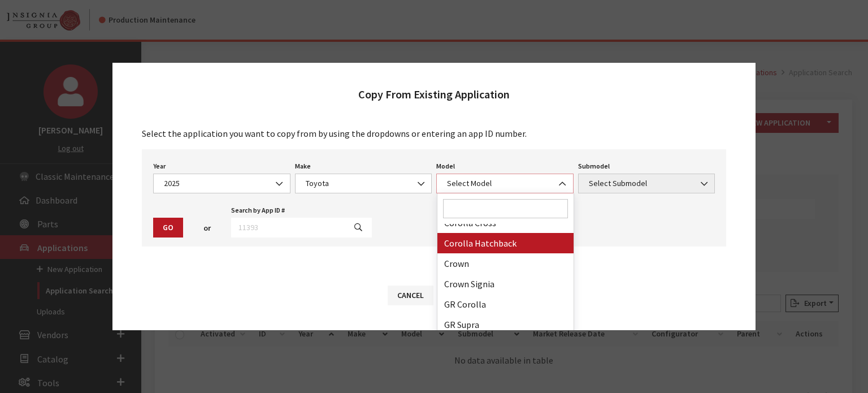
select select "1010"
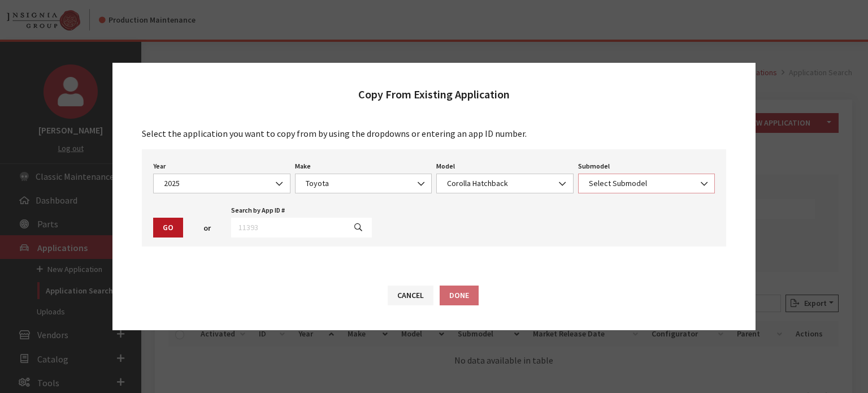
click at [611, 179] on span "Select Submodel" at bounding box center [647, 184] width 123 height 12
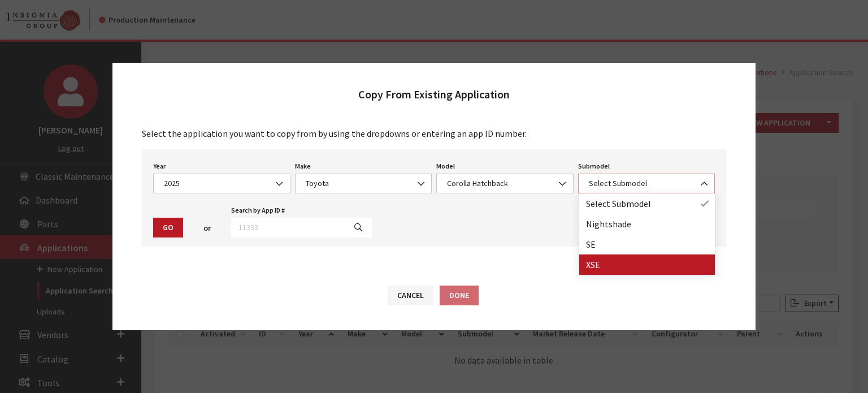
select select "1302"
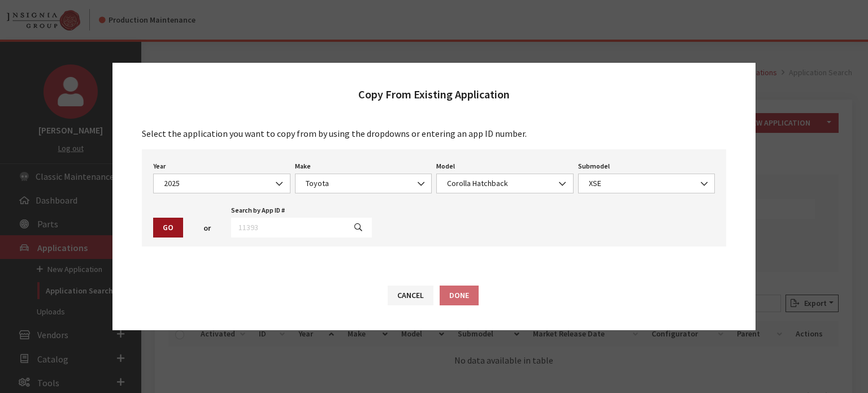
click at [172, 234] on button "Go" at bounding box center [168, 228] width 30 height 20
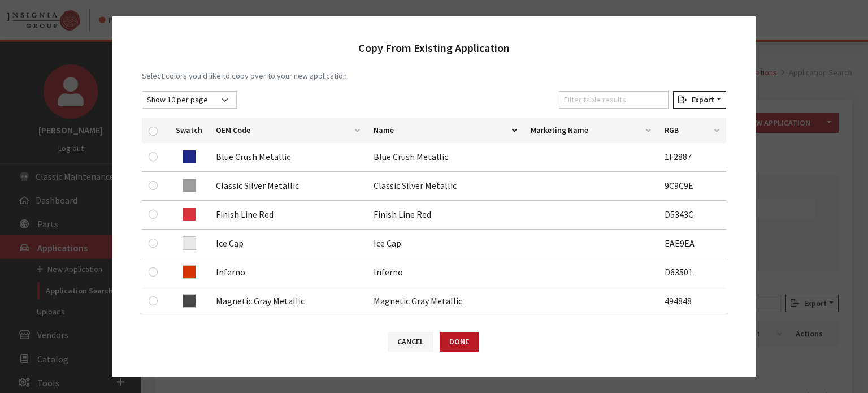
scroll to position [226, 0]
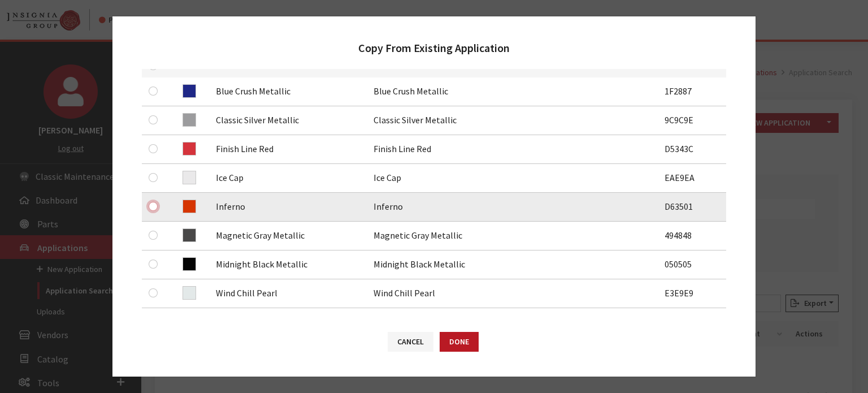
click at [154, 204] on input "checkbox" at bounding box center [153, 206] width 9 height 9
checkbox input "true"
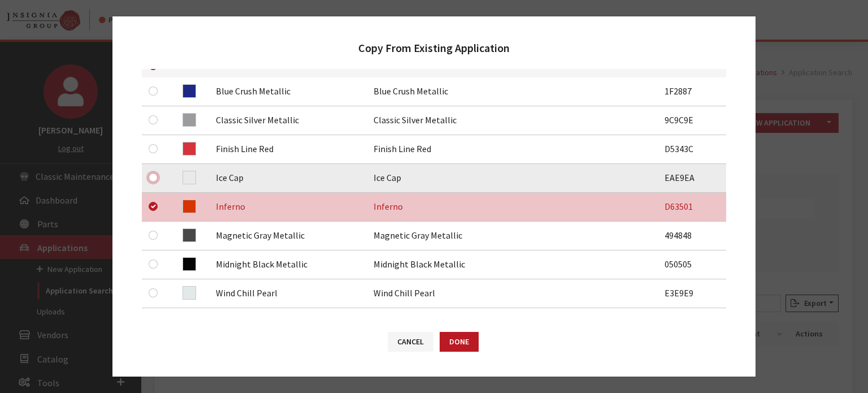
click at [154, 178] on input "checkbox" at bounding box center [153, 177] width 9 height 9
checkbox input "true"
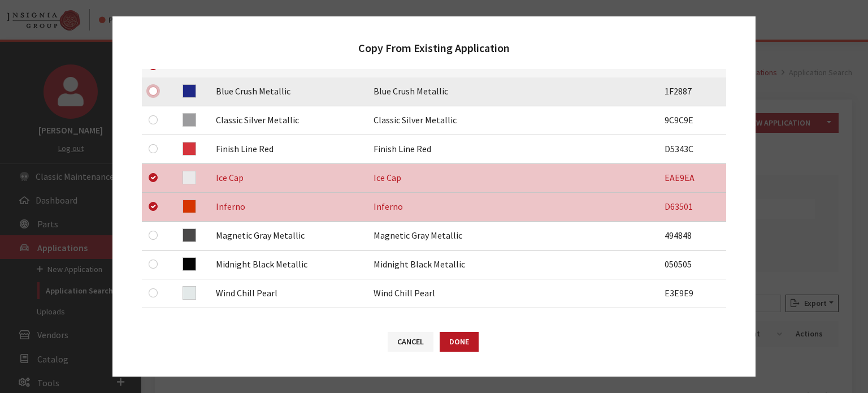
click at [150, 90] on input "checkbox" at bounding box center [153, 91] width 9 height 9
checkbox input "true"
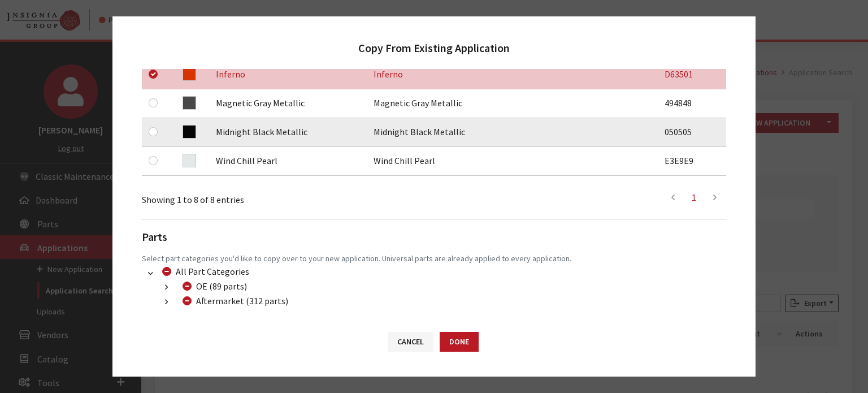
scroll to position [416, 0]
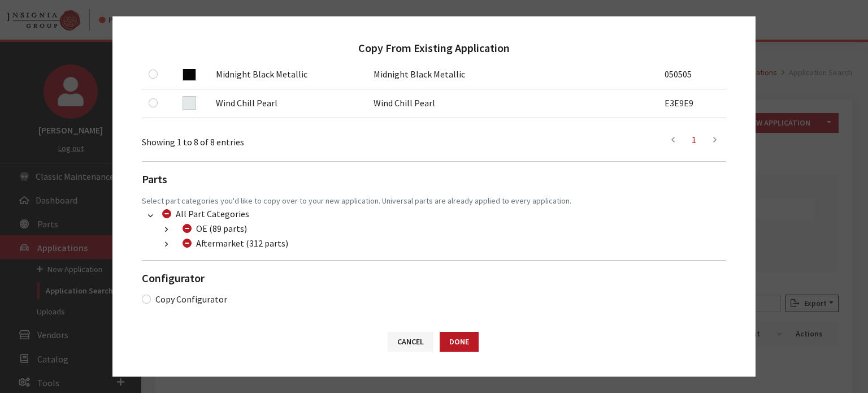
click at [165, 244] on button "button" at bounding box center [166, 244] width 22 height 13
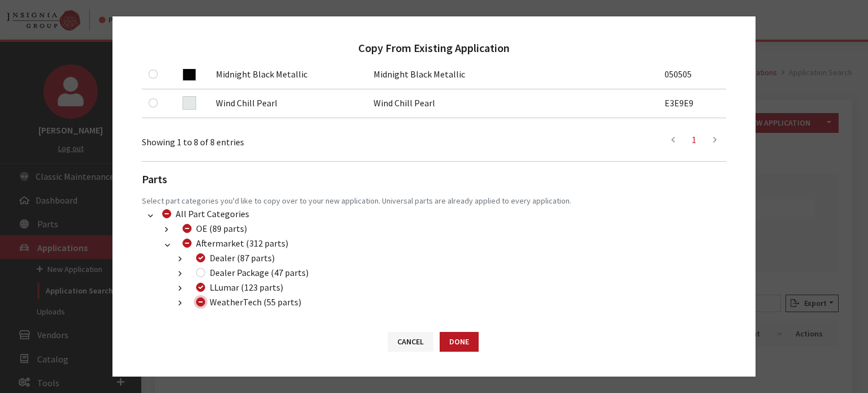
click at [201, 303] on input "WeatherTech (55 parts)" at bounding box center [200, 301] width 9 height 9
checkbox input "false"
drag, startPoint x: 199, startPoint y: 267, endPoint x: 201, endPoint y: 273, distance: 6.6
click at [200, 267] on div "Dealer Package (47 parts)" at bounding box center [251, 273] width 116 height 14
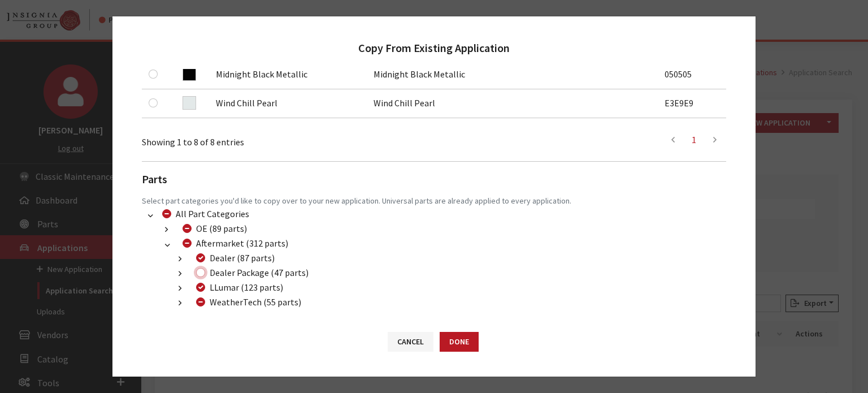
click at [201, 273] on input "Dealer Package (47 parts)" at bounding box center [200, 272] width 9 height 9
checkbox input "true"
click at [456, 342] on button "Done" at bounding box center [459, 342] width 39 height 20
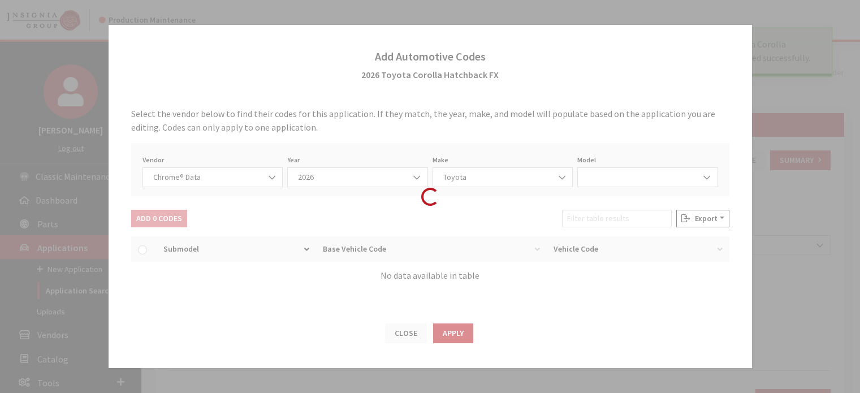
select select "4"
select select "2026"
select select "39"
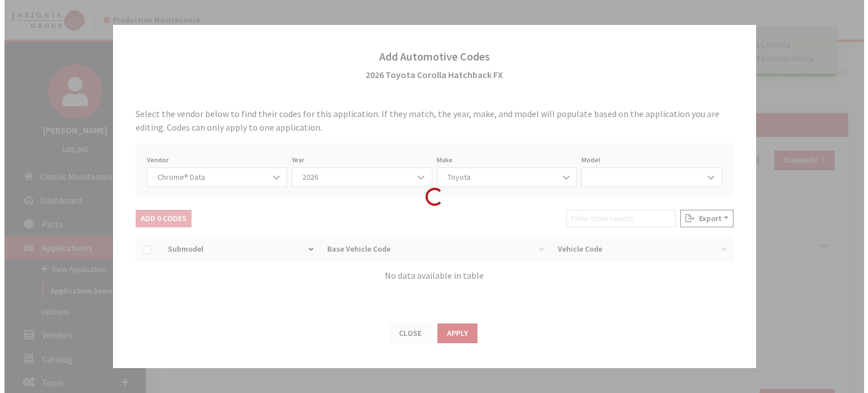
scroll to position [672, 0]
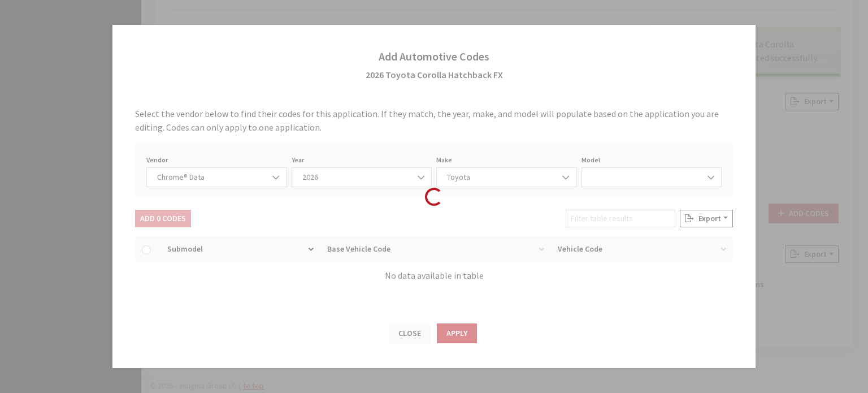
select select "59094"
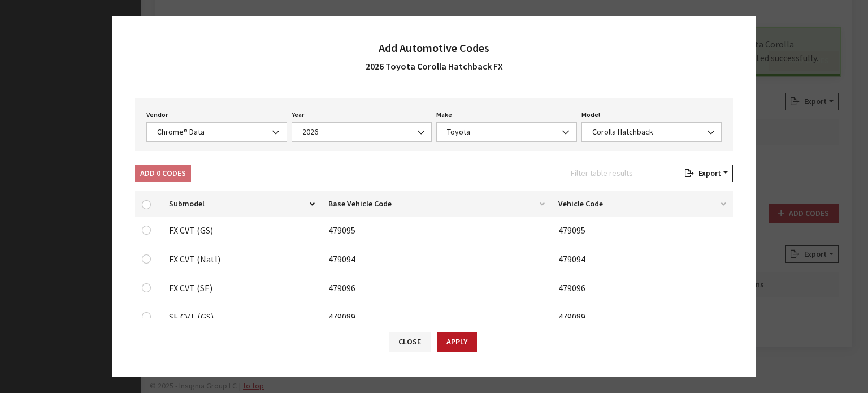
scroll to position [57, 0]
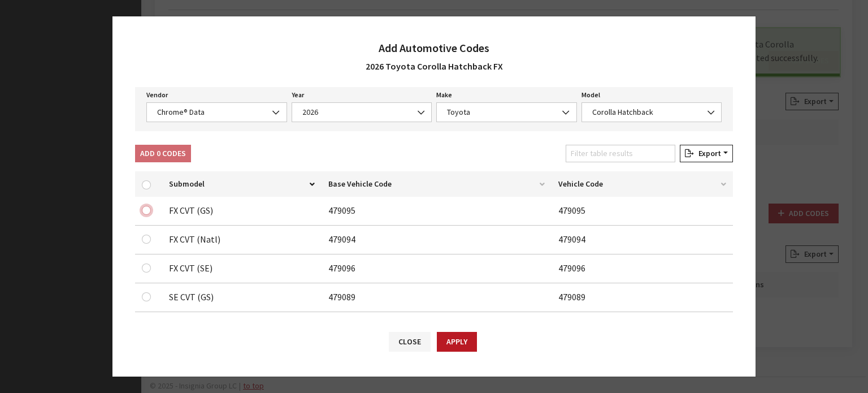
drag, startPoint x: 145, startPoint y: 210, endPoint x: 145, endPoint y: 219, distance: 9.1
click at [146, 210] on input "checkbox" at bounding box center [146, 210] width 9 height 9
checkbox input "true"
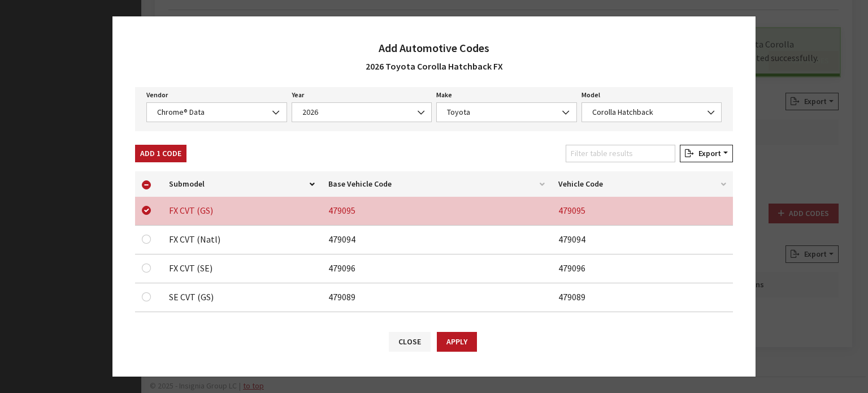
click at [144, 231] on td at bounding box center [148, 240] width 27 height 29
drag, startPoint x: 145, startPoint y: 234, endPoint x: 146, endPoint y: 240, distance: 6.3
click at [145, 235] on input "checkbox" at bounding box center [146, 239] width 9 height 9
checkbox input "true"
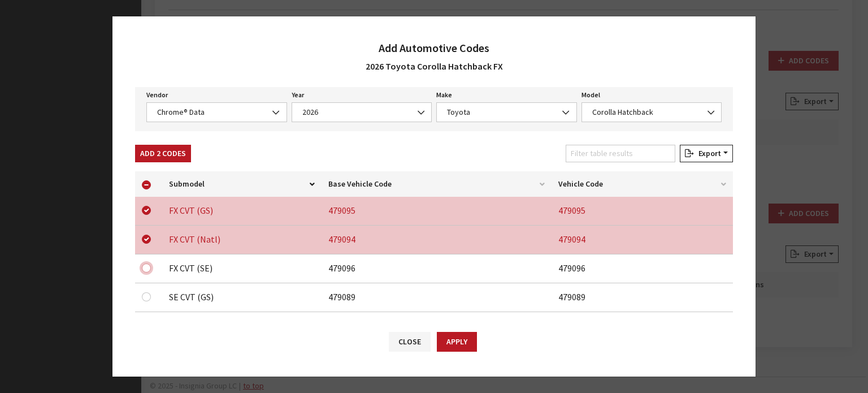
click at [142, 270] on input "checkbox" at bounding box center [146, 267] width 9 height 9
checkbox input "true"
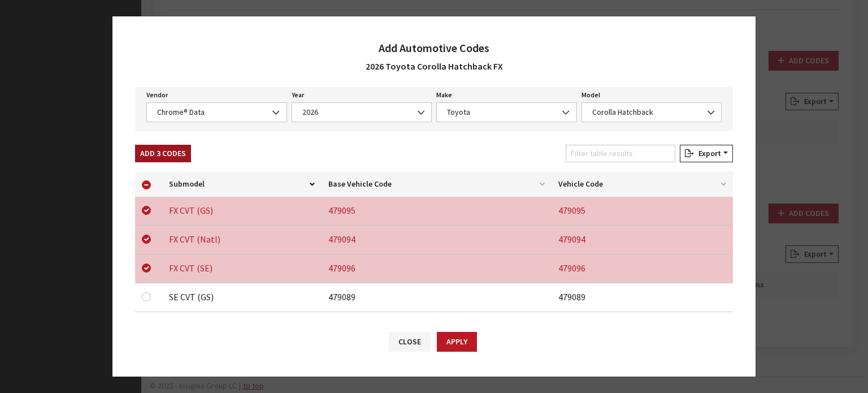
click at [176, 155] on button "Add 3 Codes" at bounding box center [163, 154] width 56 height 18
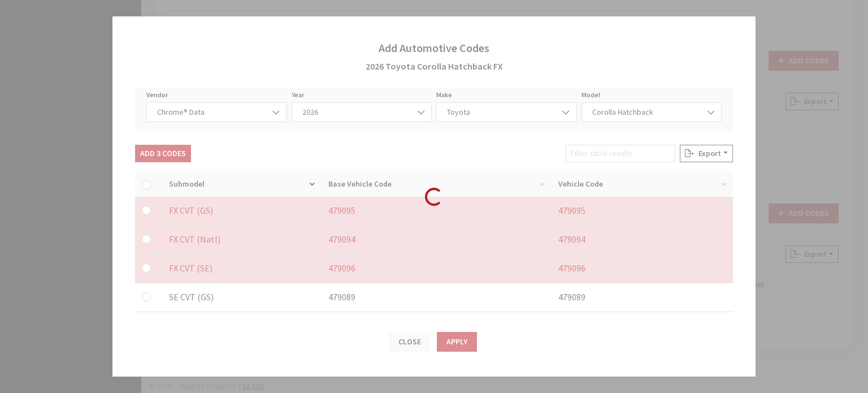
checkbox input "false"
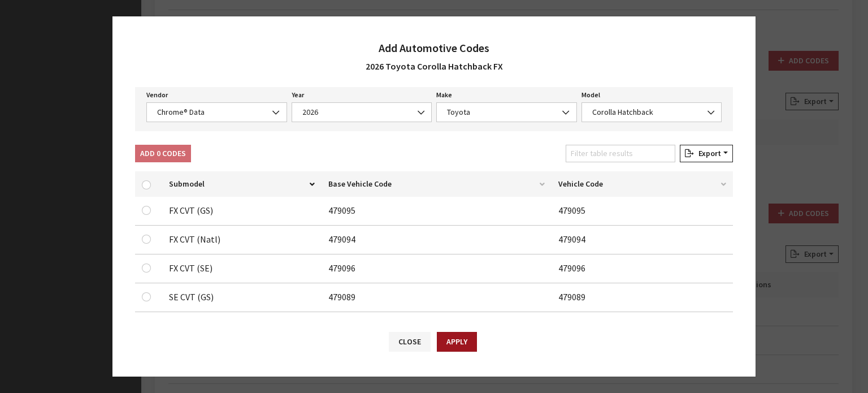
click at [458, 343] on button "Apply" at bounding box center [457, 342] width 40 height 20
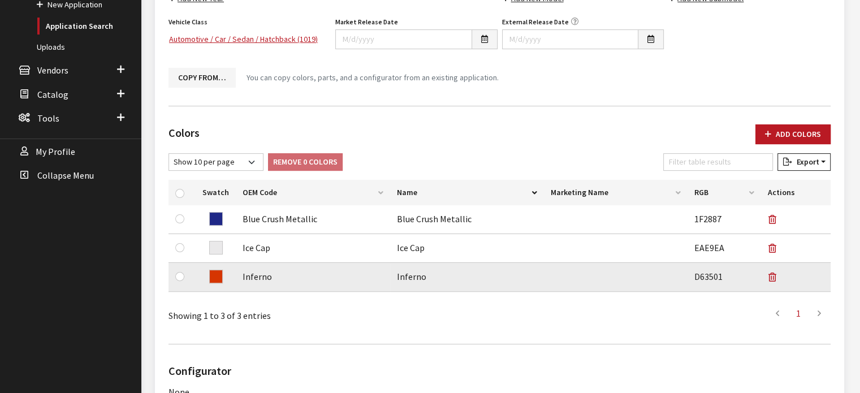
scroll to position [0, 0]
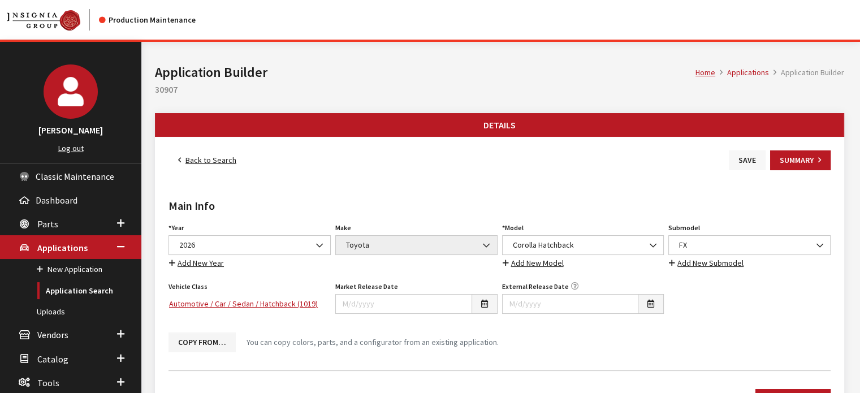
click at [746, 155] on button "Save" at bounding box center [747, 160] width 37 height 20
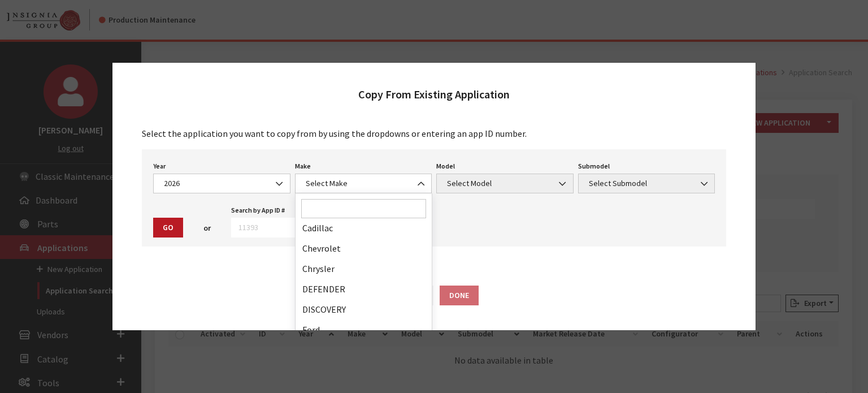
scroll to position [57, 0]
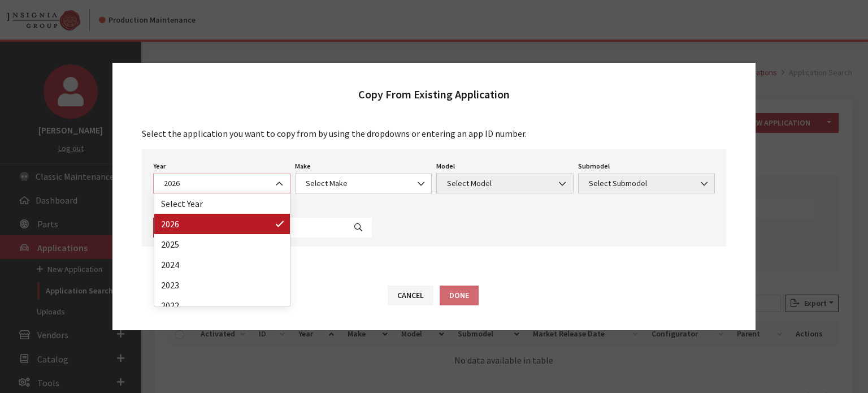
click at [206, 187] on span "2026" at bounding box center [222, 184] width 123 height 12
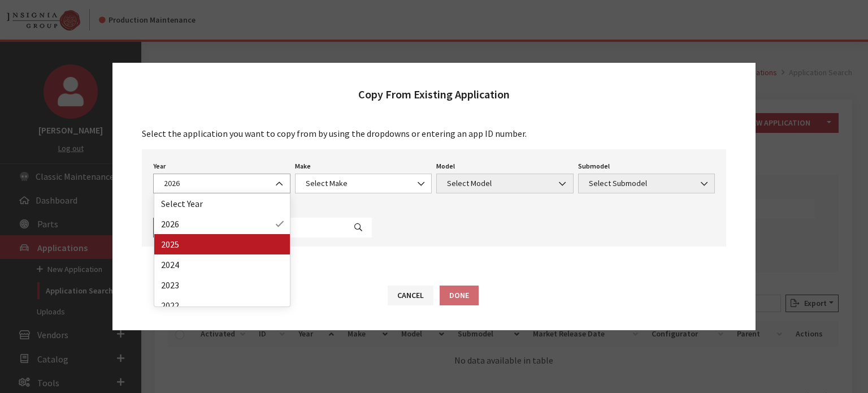
select select "43"
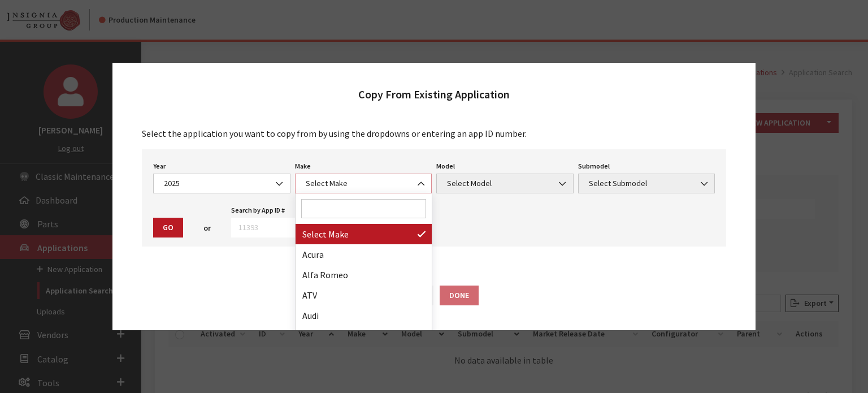
drag, startPoint x: 368, startPoint y: 180, endPoint x: 369, endPoint y: 206, distance: 26.0
click at [368, 180] on span "Select Make" at bounding box center [364, 184] width 123 height 12
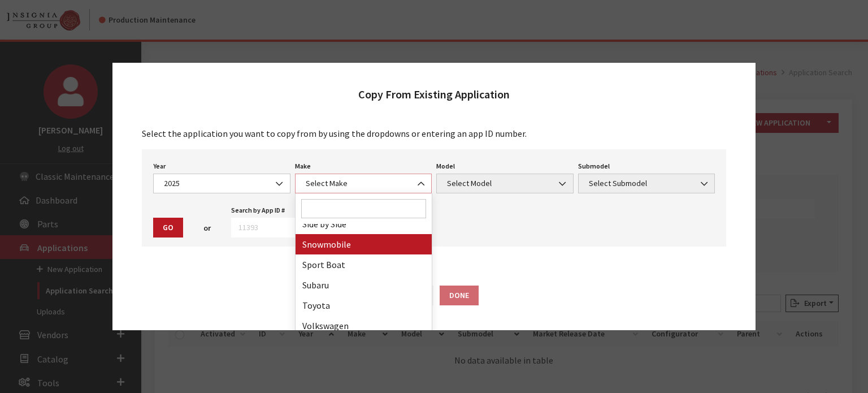
scroll to position [679, 0]
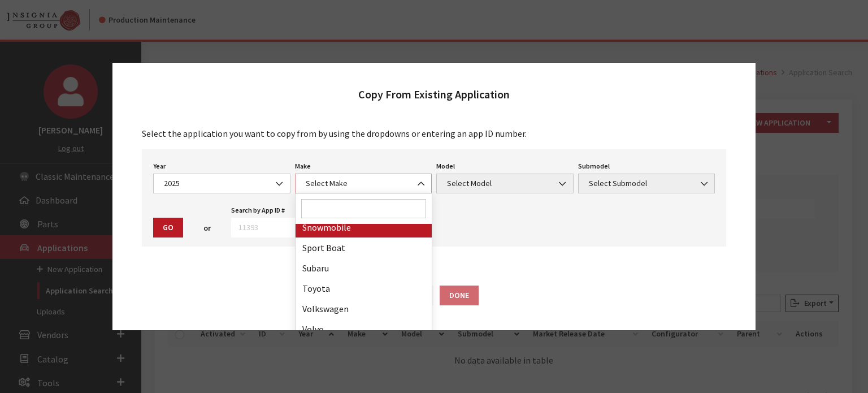
select select "20"
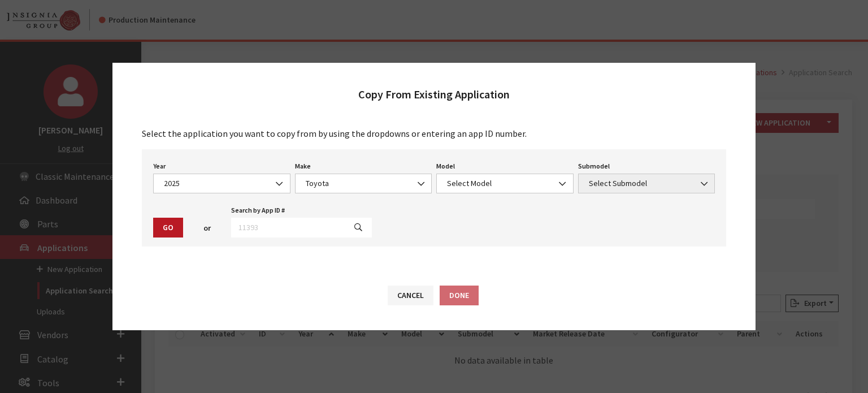
click at [516, 162] on div "Model Select Model 4Runner bZ4X Camry Corolla Corolla Cross Corolla Hatchback C…" at bounding box center [505, 175] width 142 height 35
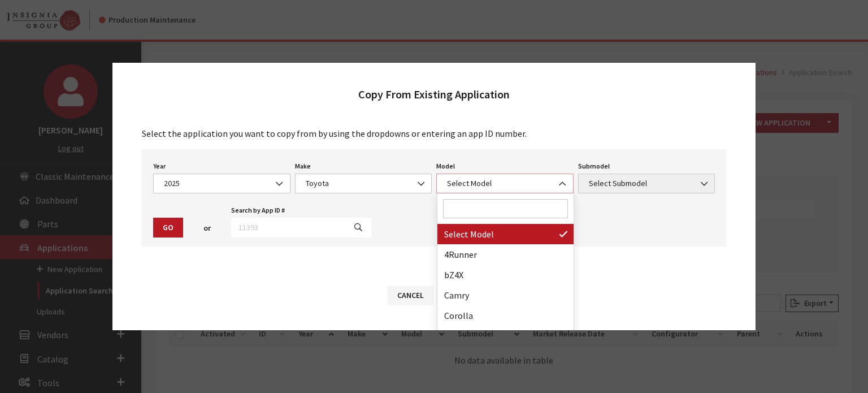
drag, startPoint x: 511, startPoint y: 183, endPoint x: 511, endPoint y: 193, distance: 10.2
click at [511, 183] on span "Select Model" at bounding box center [505, 184] width 123 height 12
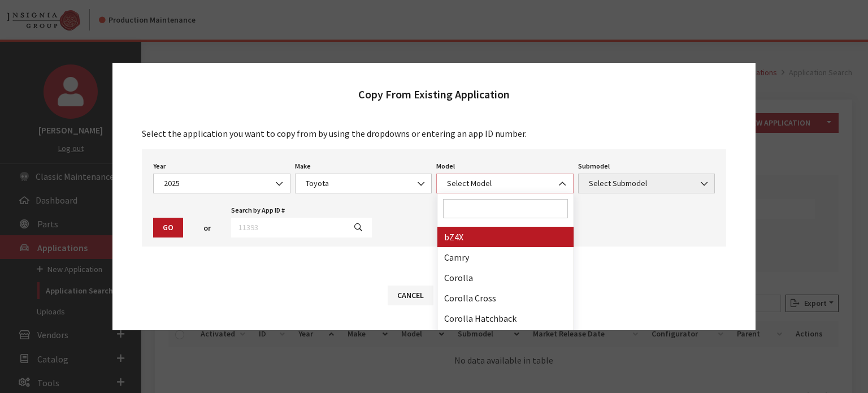
scroll to position [57, 0]
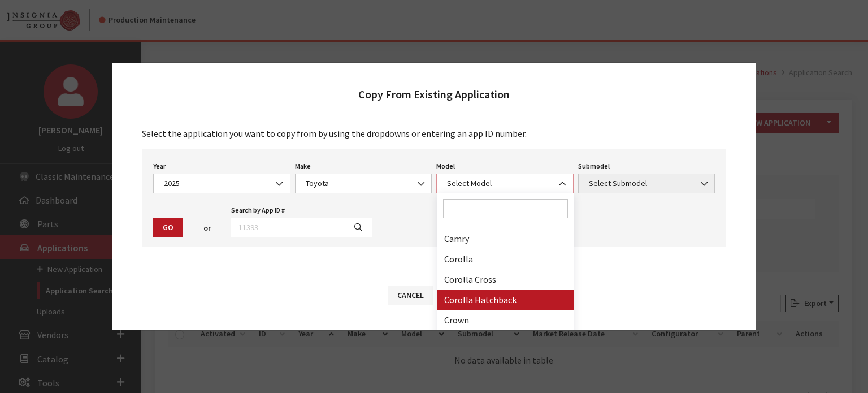
select select "1010"
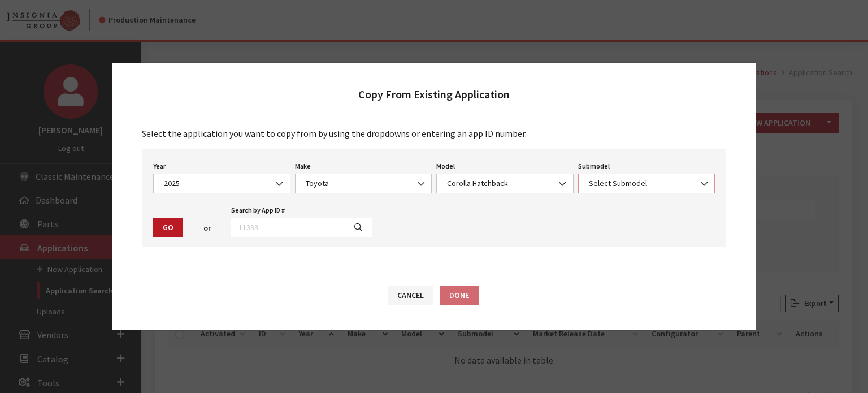
click at [608, 188] on span "Select Submodel" at bounding box center [647, 184] width 123 height 12
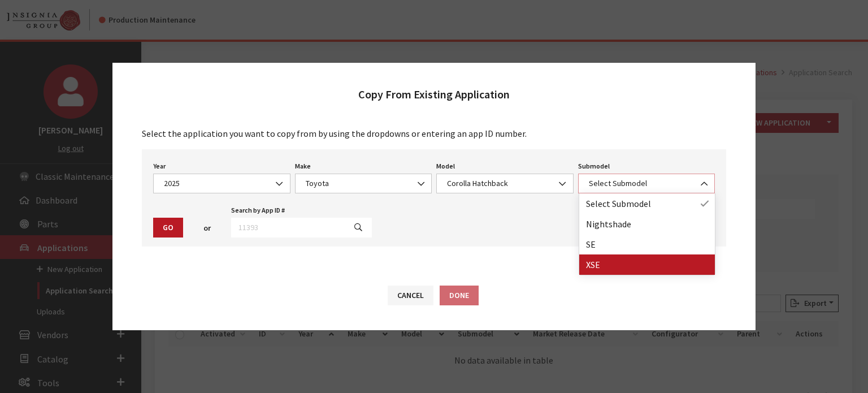
select select "1302"
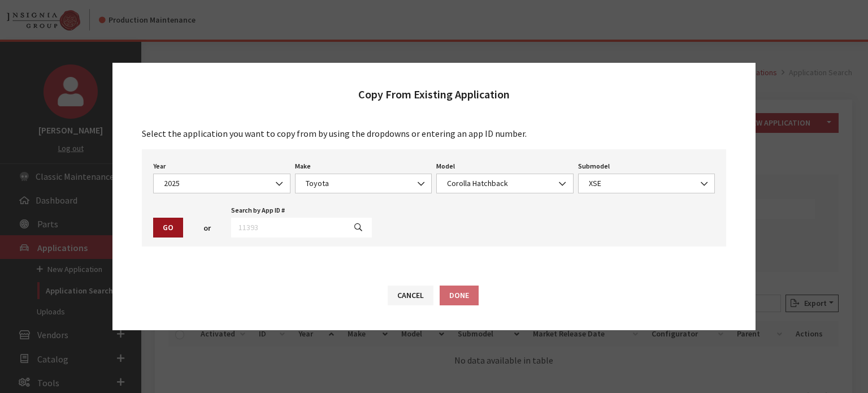
click at [171, 232] on button "Go" at bounding box center [168, 228] width 30 height 20
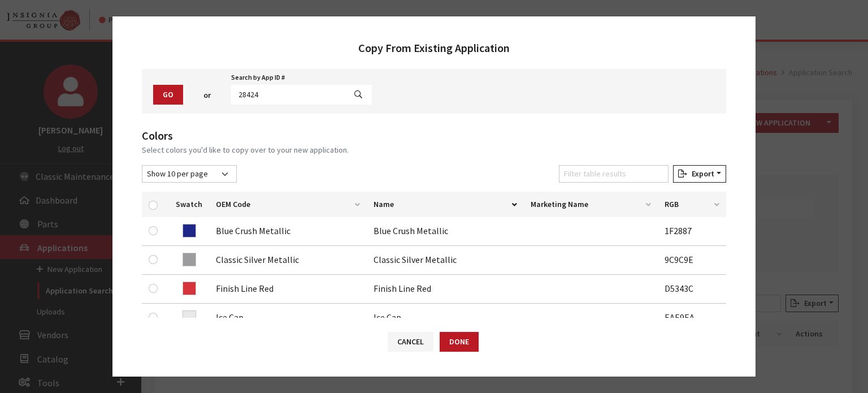
scroll to position [170, 0]
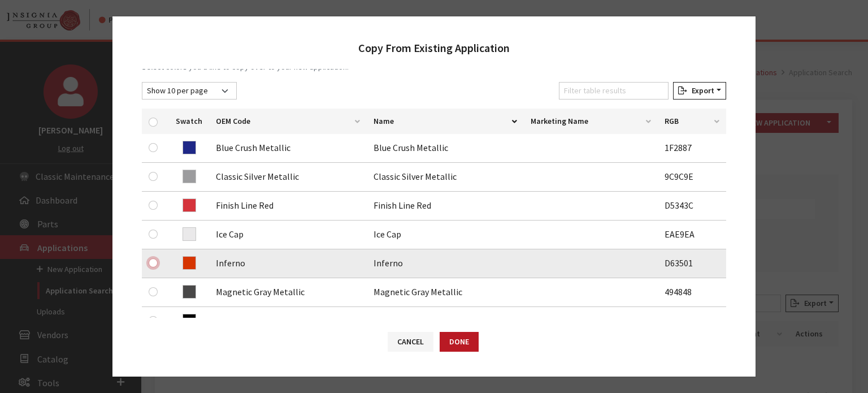
click at [152, 260] on input "checkbox" at bounding box center [153, 262] width 9 height 9
checkbox input "true"
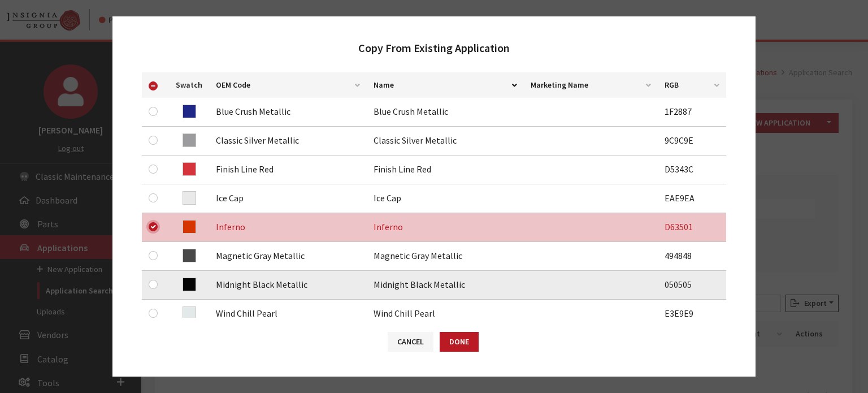
scroll to position [226, 0]
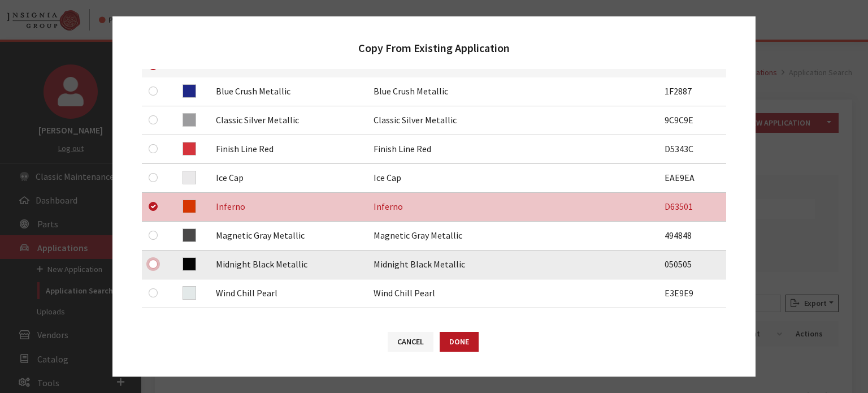
click at [154, 266] on input "checkbox" at bounding box center [153, 264] width 9 height 9
checkbox input "true"
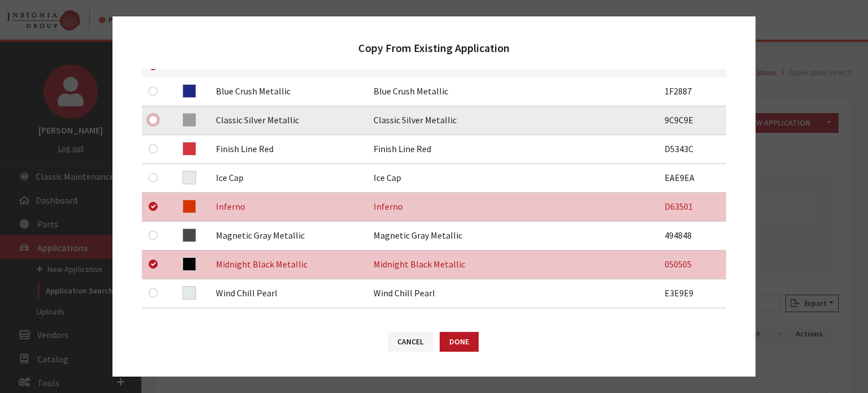
click at [149, 120] on input "checkbox" at bounding box center [153, 119] width 9 height 9
checkbox input "true"
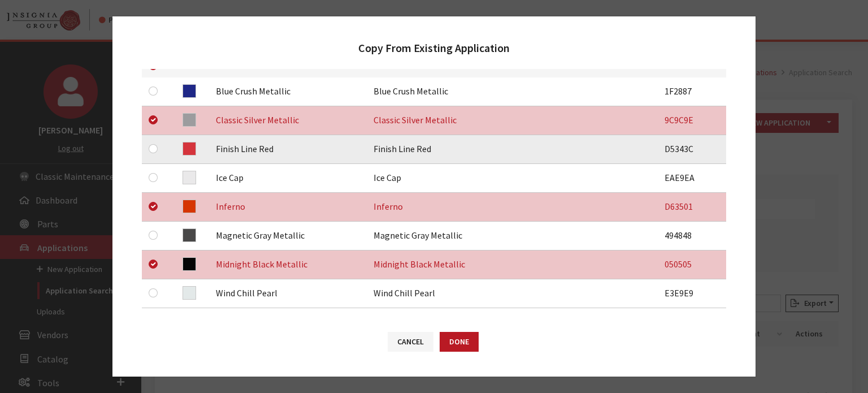
click at [154, 154] on div at bounding box center [156, 149] width 14 height 14
click at [153, 149] on input "checkbox" at bounding box center [153, 148] width 9 height 9
checkbox input "true"
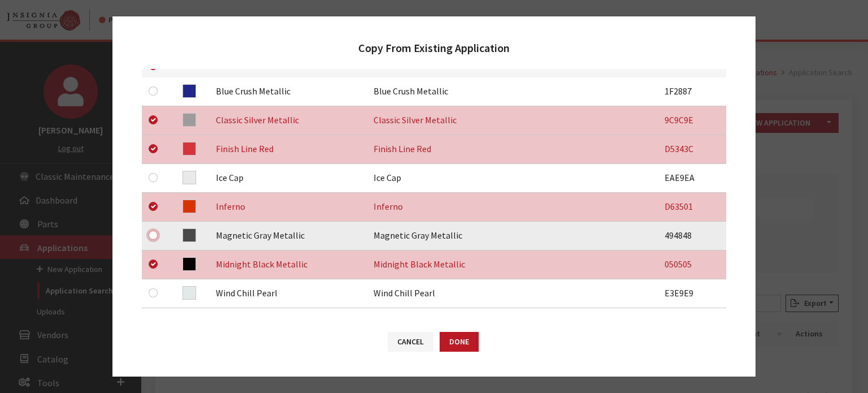
click at [152, 238] on input "checkbox" at bounding box center [153, 235] width 9 height 9
checkbox input "true"
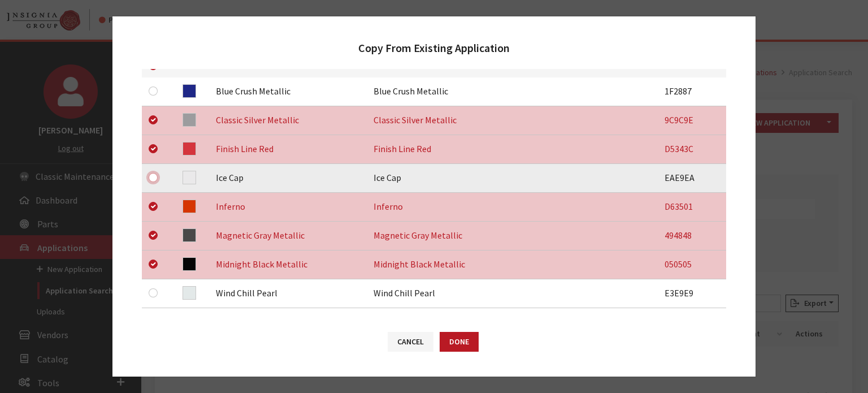
click at [154, 178] on input "checkbox" at bounding box center [153, 177] width 9 height 9
checkbox input "true"
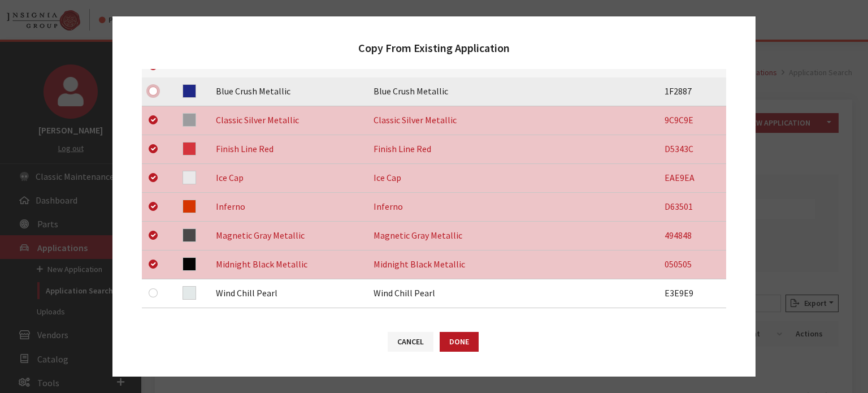
click at [150, 92] on input "checkbox" at bounding box center [153, 91] width 9 height 9
checkbox input "true"
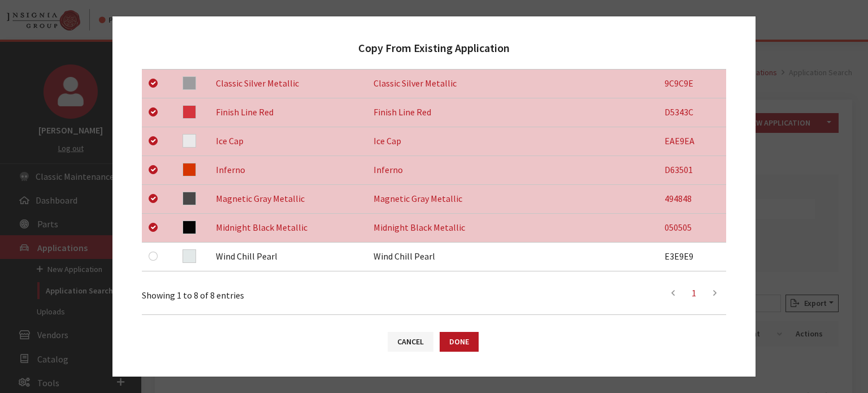
scroll to position [283, 0]
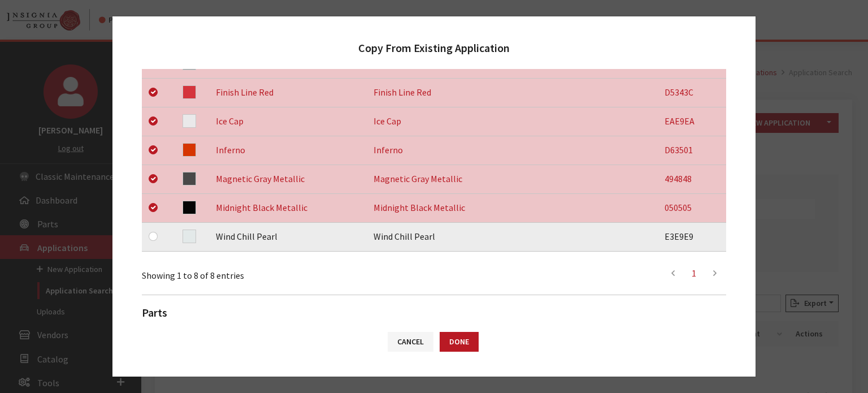
click at [158, 239] on div at bounding box center [156, 237] width 14 height 14
click at [154, 239] on input "checkbox" at bounding box center [153, 236] width 9 height 9
checkbox input "true"
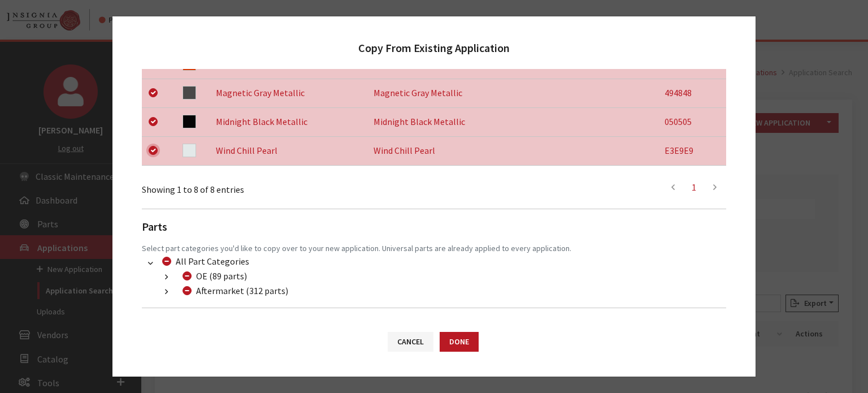
scroll to position [416, 0]
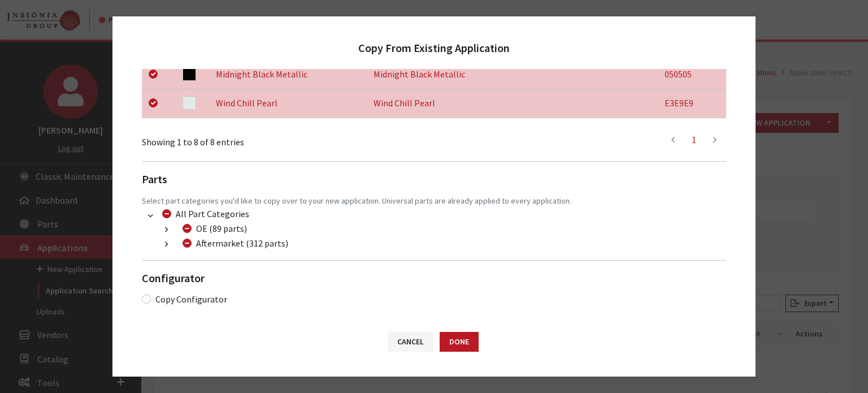
click at [168, 248] on button "button" at bounding box center [166, 244] width 22 height 13
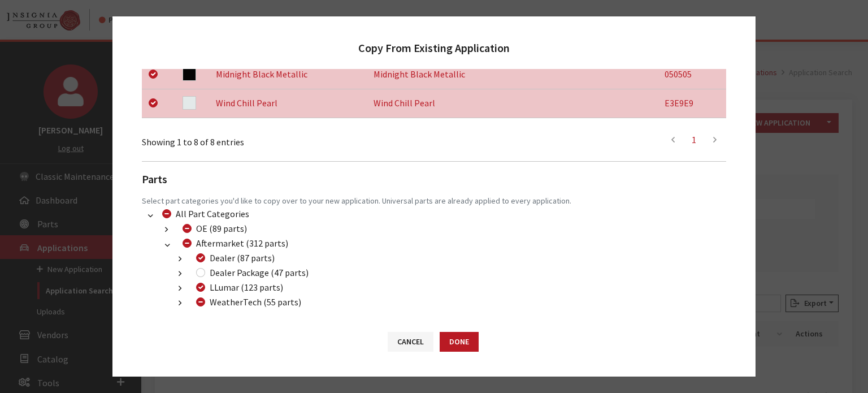
click at [204, 276] on div "Dealer Package (47 parts)" at bounding box center [251, 273] width 116 height 14
click at [198, 265] on li "Dealer (87 parts) (300) Additional Products (87 parts)" at bounding box center [448, 258] width 558 height 15
click at [201, 275] on input "Dealer Package (47 parts)" at bounding box center [200, 272] width 9 height 9
checkbox input "true"
click at [203, 301] on input "WeatherTech (55 parts)" at bounding box center [200, 301] width 9 height 9
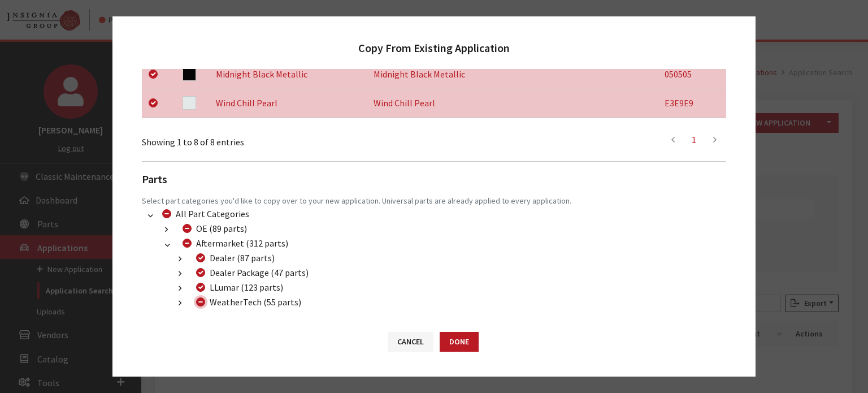
checkbox input "true"
click at [203, 301] on input "WeatherTech (55 parts)" at bounding box center [200, 301] width 9 height 9
checkbox input "false"
click at [466, 347] on button "Done" at bounding box center [459, 342] width 39 height 20
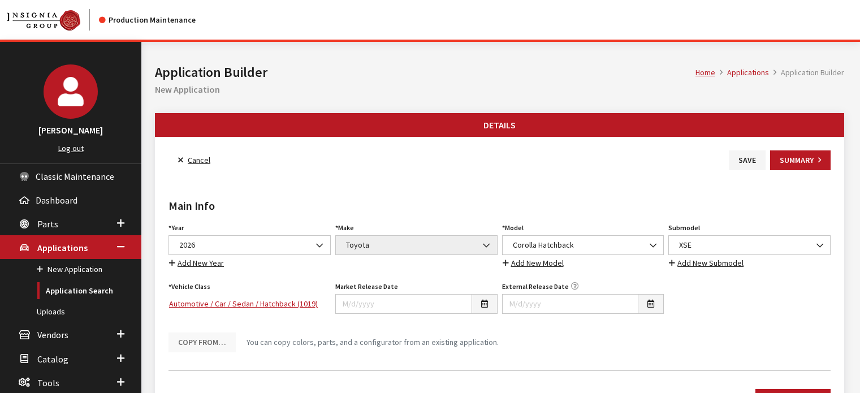
select select "44"
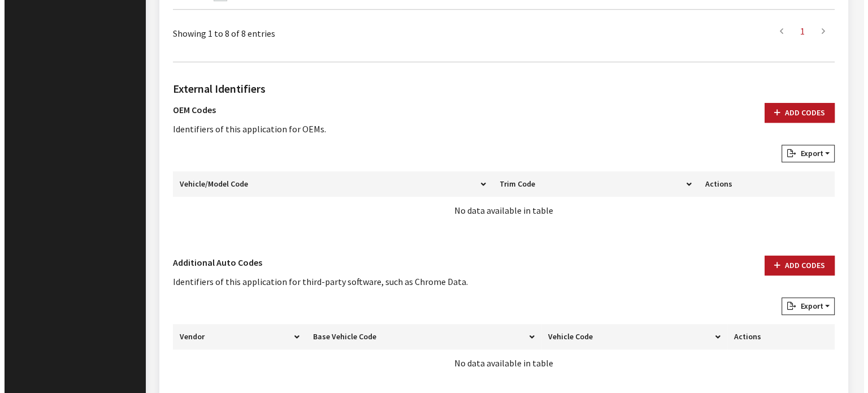
scroll to position [744, 0]
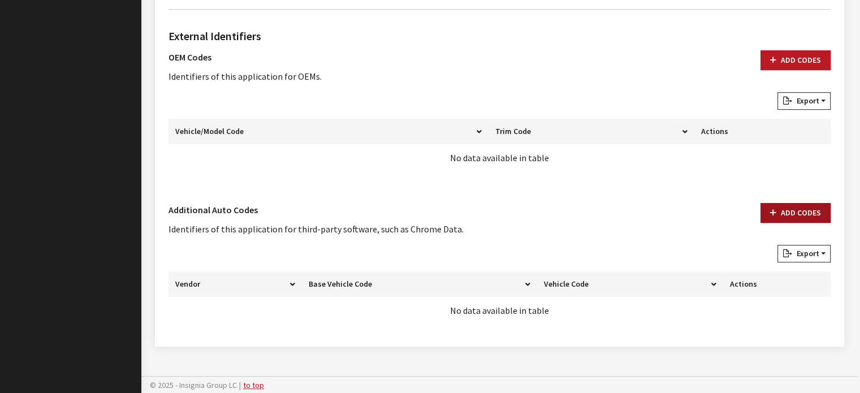
click at [814, 212] on button "Add Codes" at bounding box center [795, 213] width 70 height 20
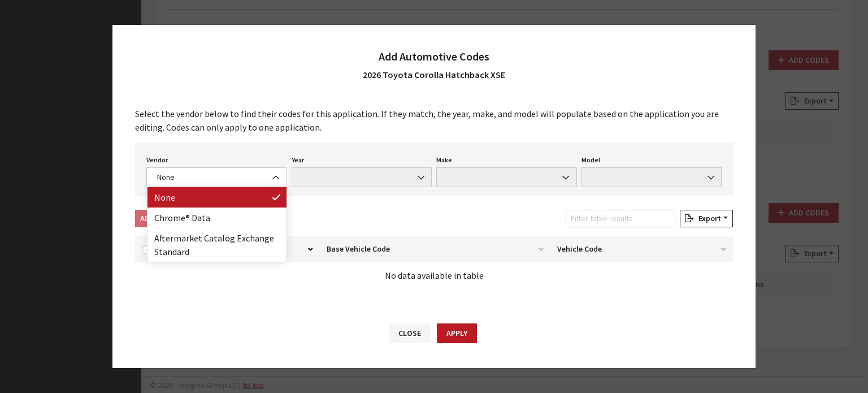
click at [167, 174] on span "None" at bounding box center [217, 177] width 126 height 12
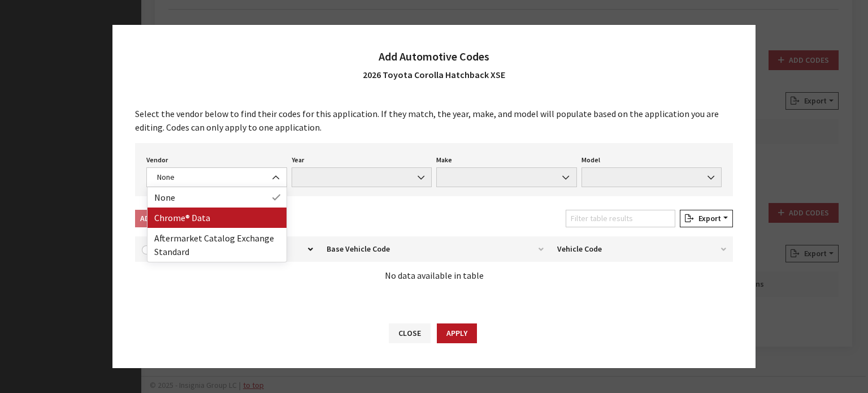
drag, startPoint x: 167, startPoint y: 210, endPoint x: 152, endPoint y: 224, distance: 20.4
select select "4"
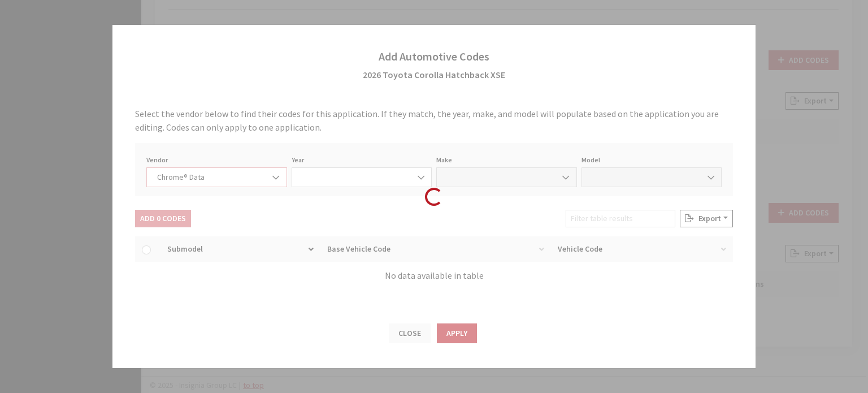
select select "2026"
select select "39"
select select "59094"
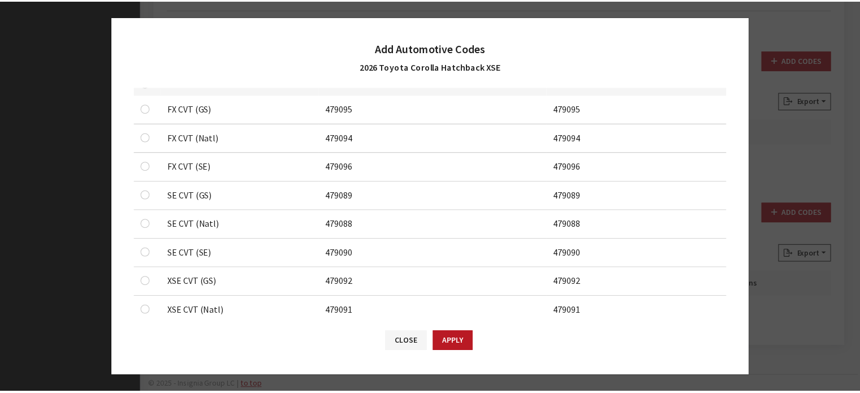
scroll to position [213, 0]
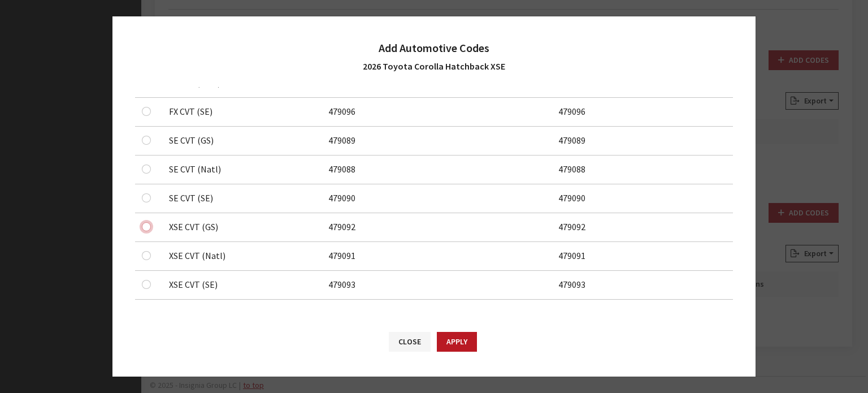
click at [147, 228] on input "checkbox" at bounding box center [146, 226] width 9 height 9
checkbox input "true"
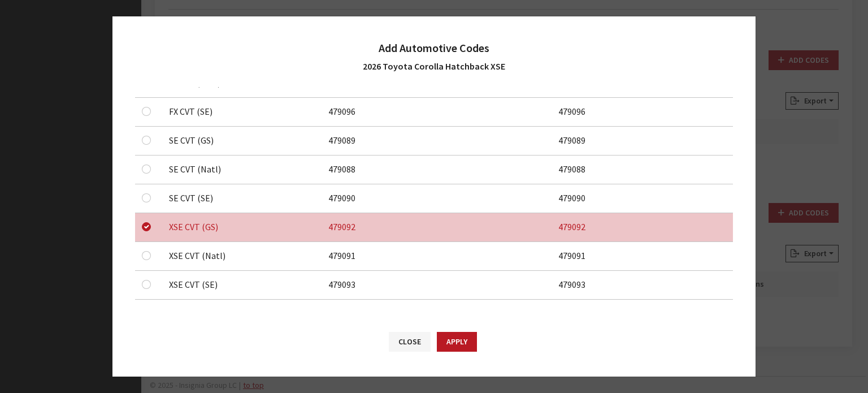
click at [147, 259] on div at bounding box center [149, 256] width 14 height 14
click at [147, 255] on input "checkbox" at bounding box center [146, 255] width 9 height 9
checkbox input "true"
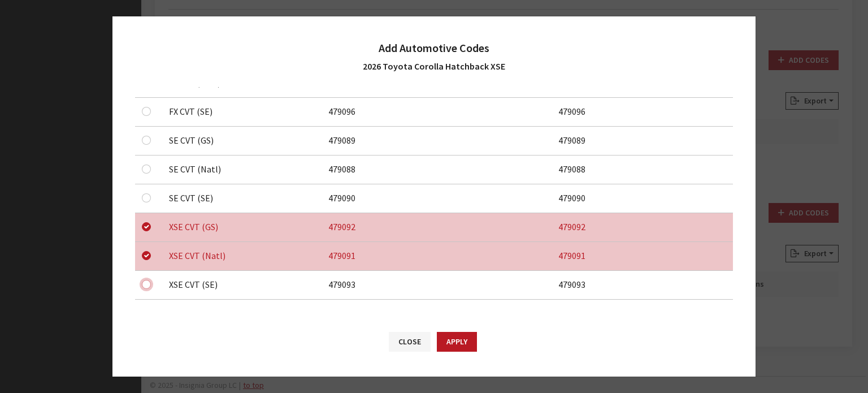
click at [145, 287] on input "checkbox" at bounding box center [146, 284] width 9 height 9
checkbox input "true"
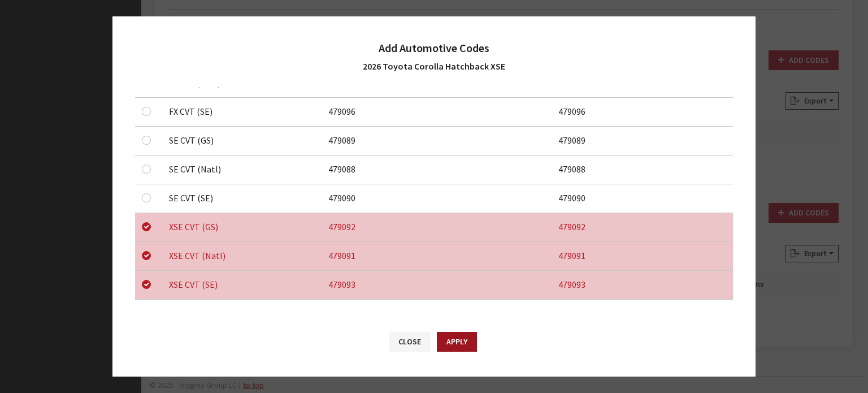
click at [465, 348] on button "Apply" at bounding box center [457, 342] width 40 height 20
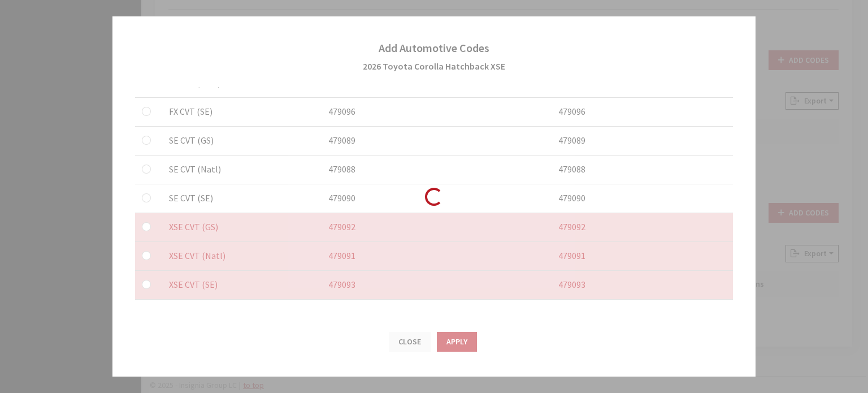
checkbox input "false"
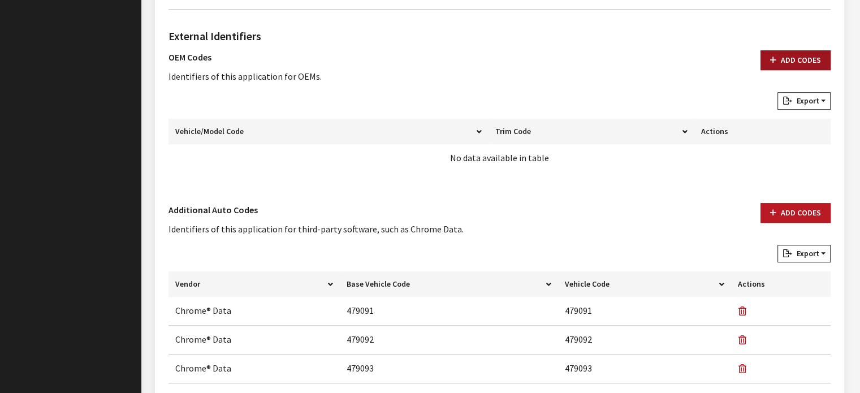
click at [780, 69] on button "Add Codes" at bounding box center [795, 60] width 70 height 20
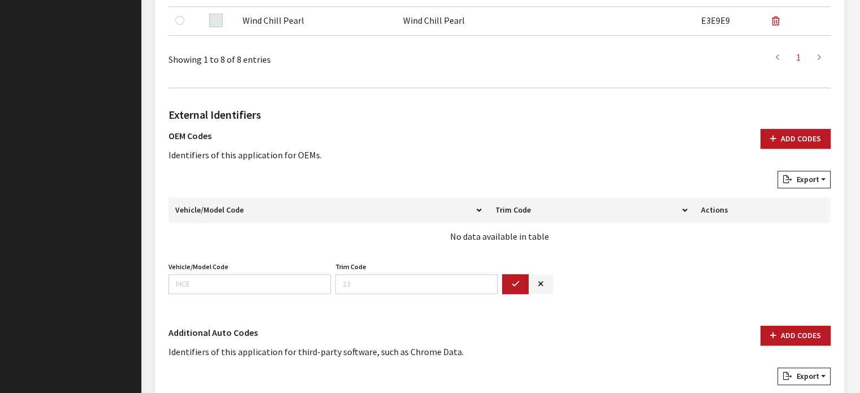
scroll to position [744, 0]
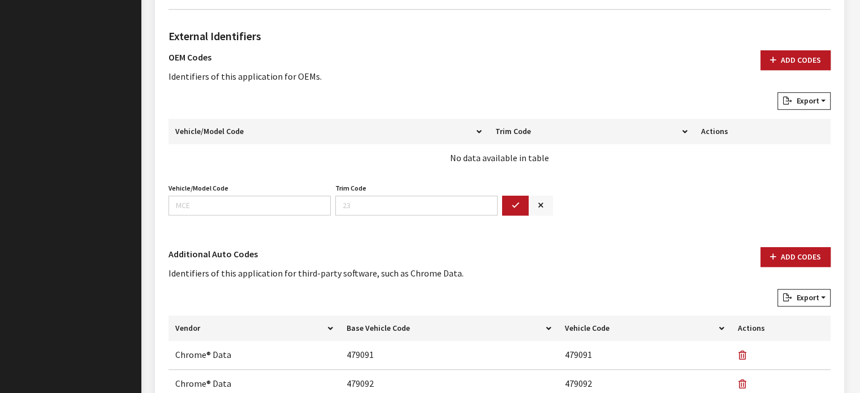
click at [548, 198] on button "button" at bounding box center [541, 206] width 24 height 20
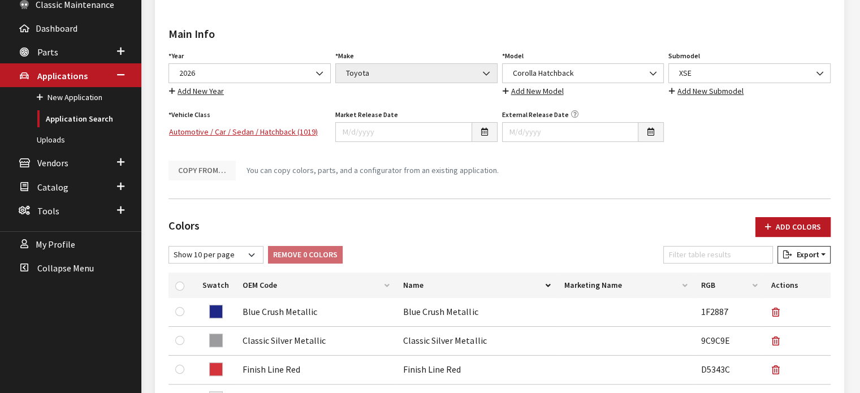
scroll to position [122, 0]
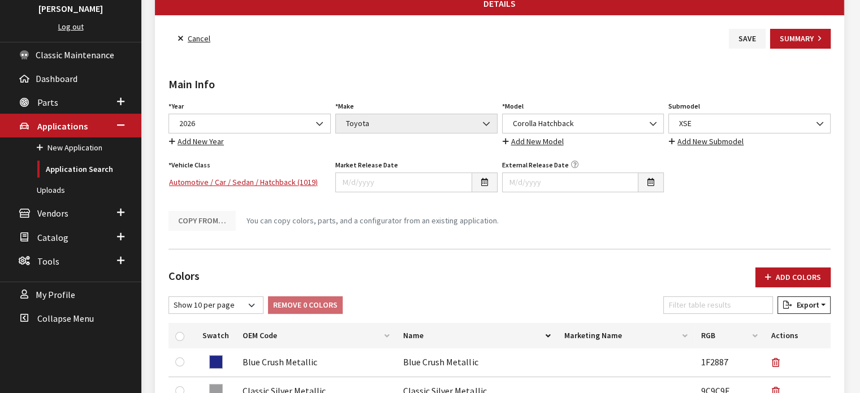
click at [712, 46] on div "Cancel Save Summary" at bounding box center [499, 39] width 667 height 20
click at [739, 42] on button "Save" at bounding box center [747, 39] width 37 height 20
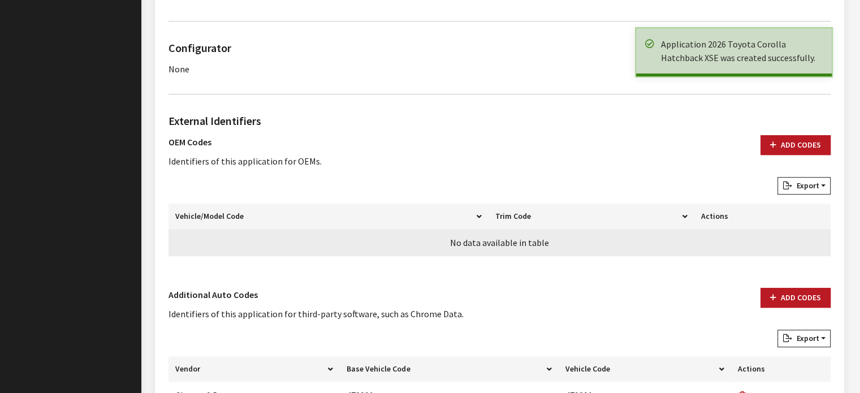
scroll to position [792, 0]
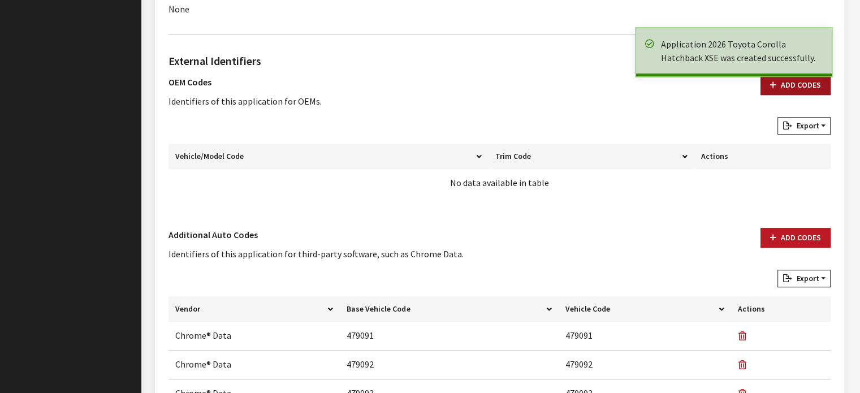
click at [787, 88] on button "Add Codes" at bounding box center [795, 85] width 70 height 20
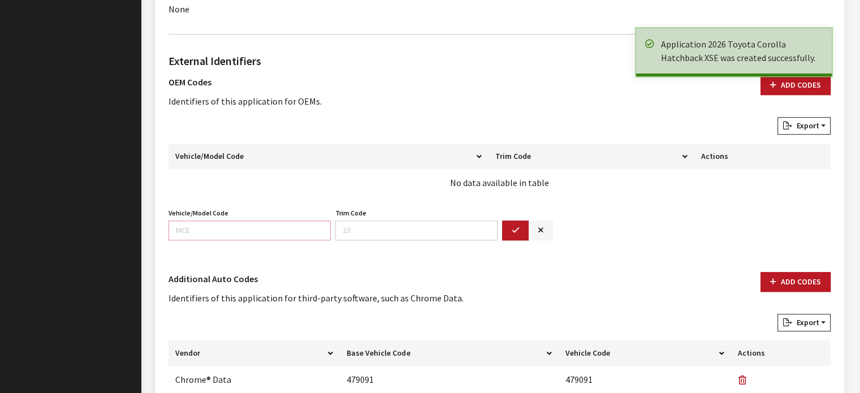
click at [215, 231] on input "Vehicle/Model Code" at bounding box center [249, 231] width 162 height 20
type input "6274"
click at [512, 205] on div "Vehicle/Model Code 6274 Vehicle/Model Code is required. Trim Code Trim Code is …" at bounding box center [499, 227] width 667 height 44
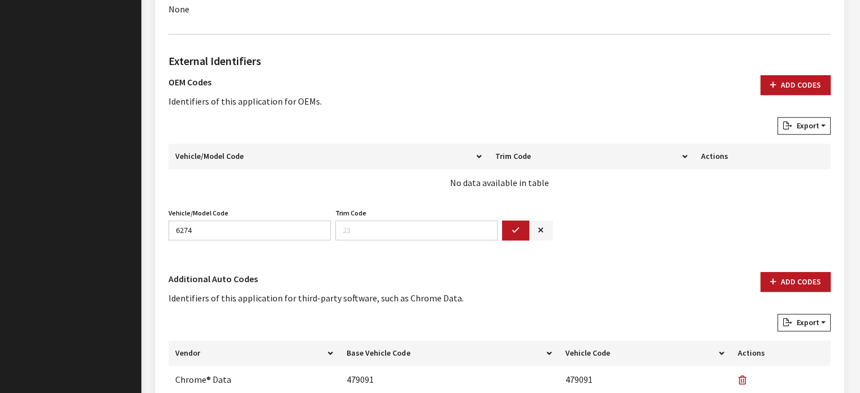
click at [508, 221] on button "button" at bounding box center [515, 231] width 27 height 20
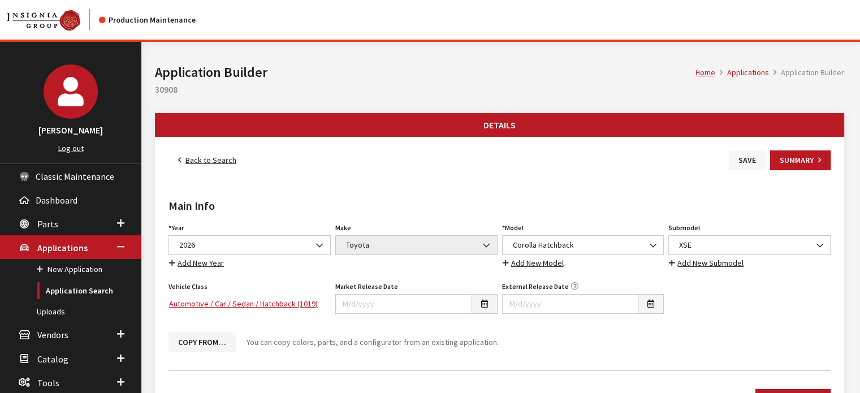
scroll to position [0, 0]
click at [750, 158] on button "Save" at bounding box center [747, 160] width 37 height 20
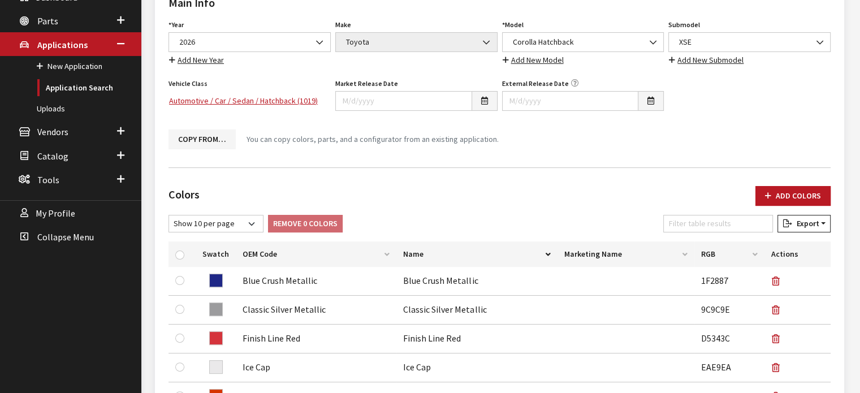
scroll to position [57, 0]
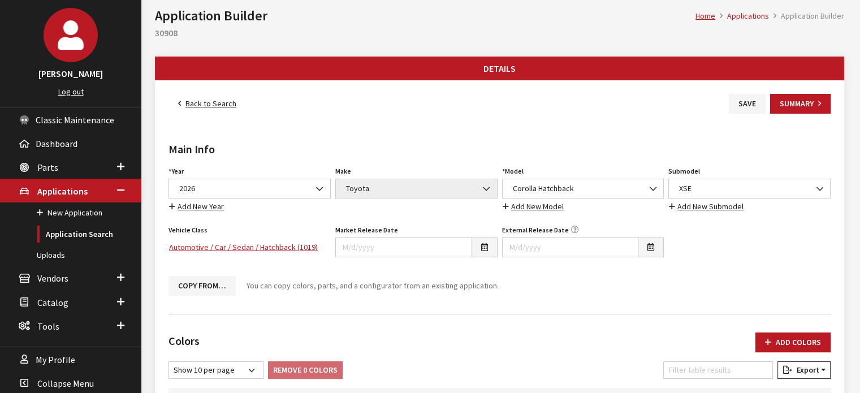
click at [217, 103] on link "Back to Search" at bounding box center [206, 104] width 77 height 20
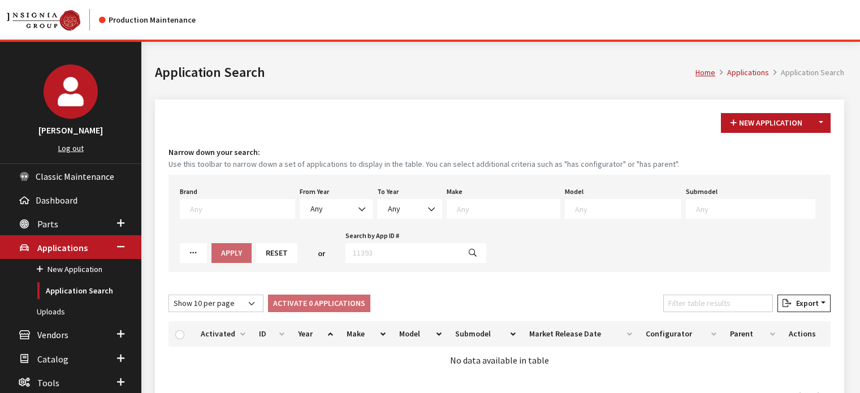
scroll to position [75, 0]
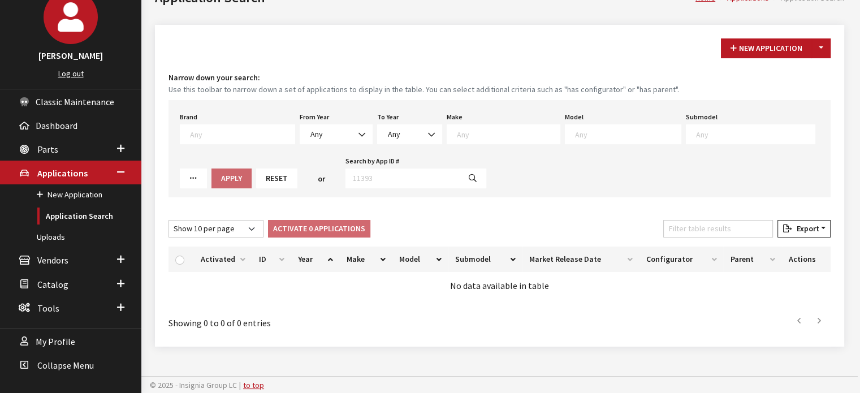
click at [336, 122] on div "From Year Any 2026 2025 2024 2023 2022 2021 2020 2019 2018 2017 2016 2015 2014 …" at bounding box center [335, 126] width 77 height 35
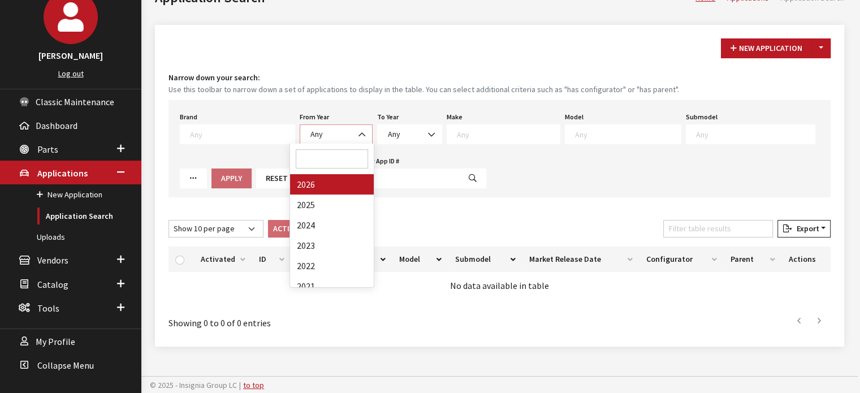
click at [336, 124] on span "Any" at bounding box center [336, 134] width 73 height 20
click at [256, 171] on button "Reset" at bounding box center [276, 178] width 41 height 20
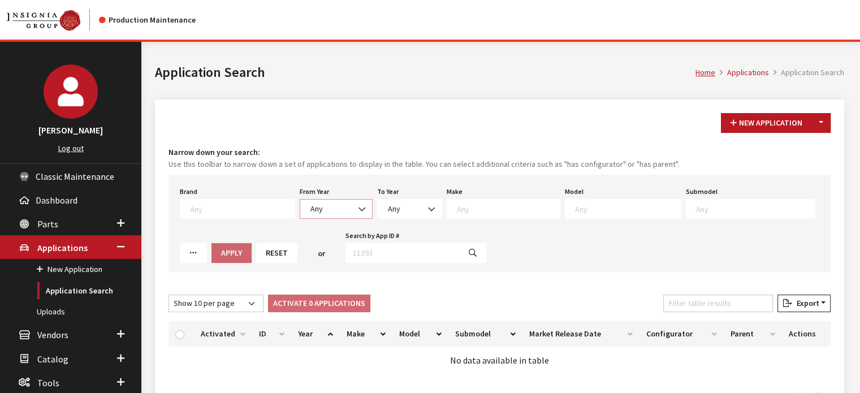
click at [327, 211] on span "Any" at bounding box center [336, 209] width 58 height 12
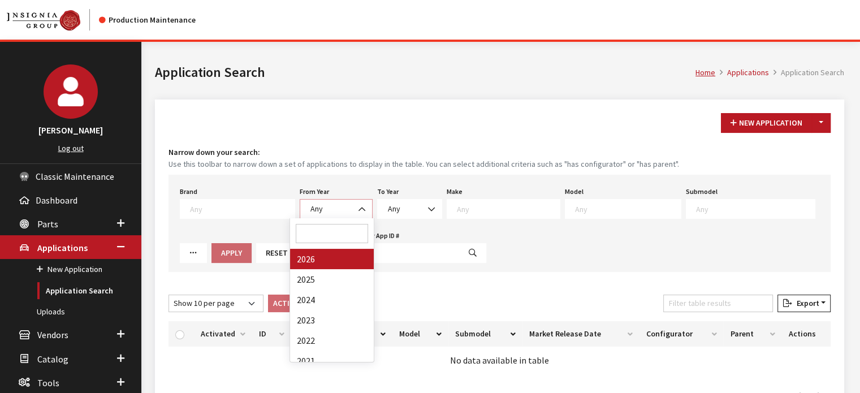
select select "2026"
select select
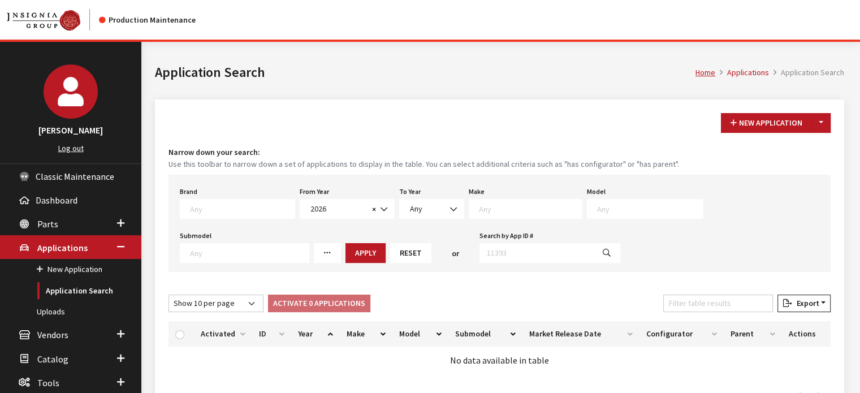
click at [479, 205] on textarea "Search" at bounding box center [530, 209] width 103 height 10
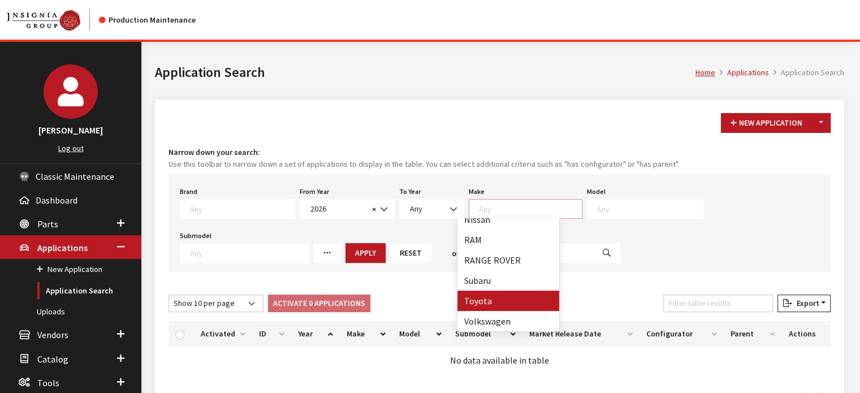
drag, startPoint x: 496, startPoint y: 304, endPoint x: 581, endPoint y: 239, distance: 106.5
select select "20"
select select
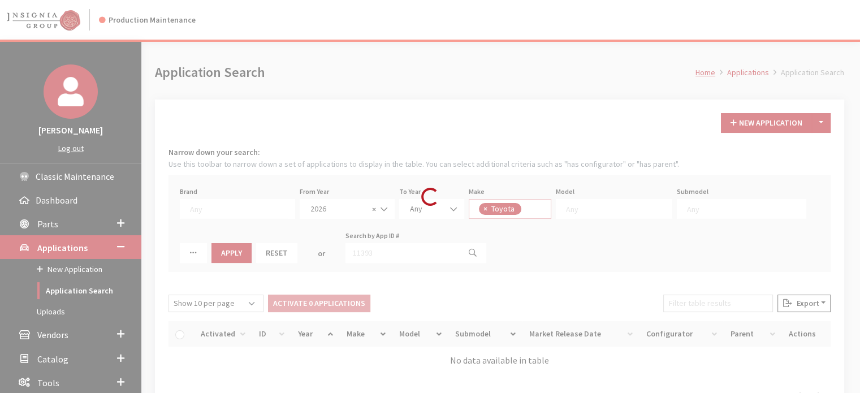
scroll to position [168, 0]
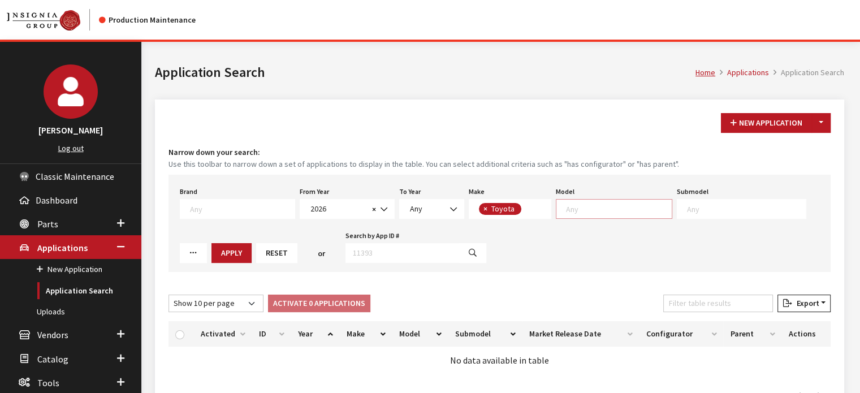
click at [595, 217] on span at bounding box center [614, 209] width 116 height 20
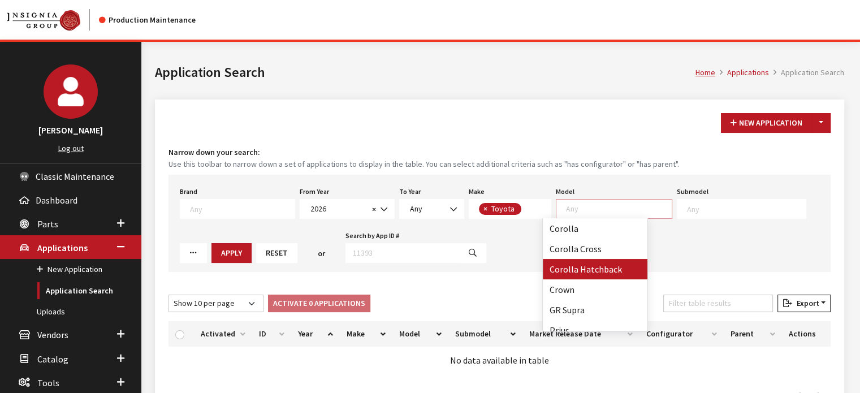
select select "1010"
select select
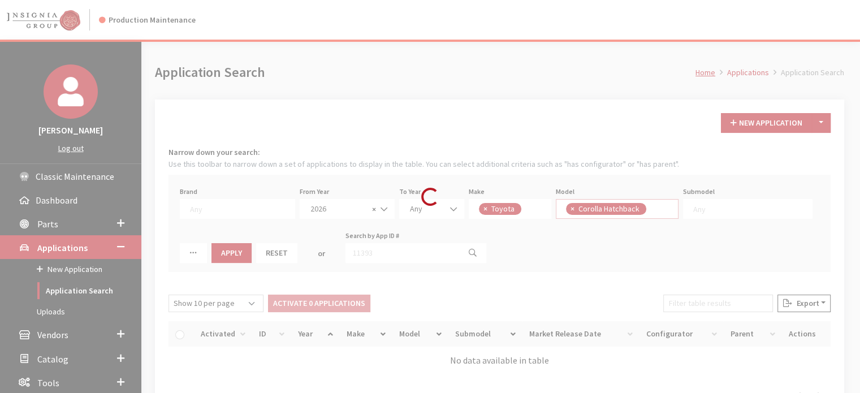
scroll to position [32, 0]
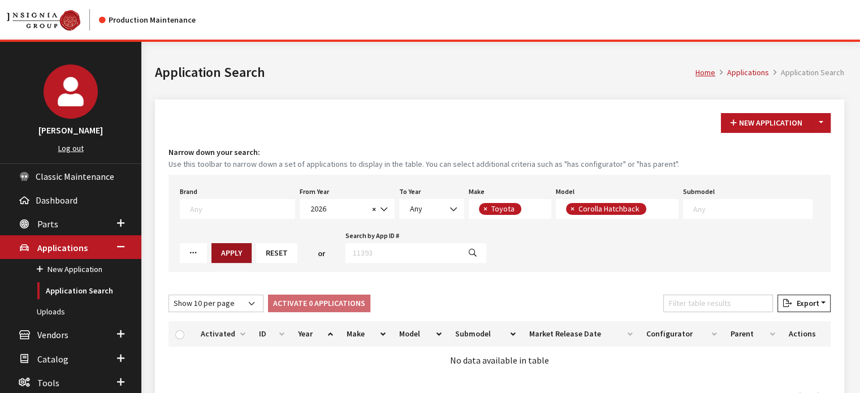
click at [211, 258] on button "Apply" at bounding box center [231, 253] width 40 height 20
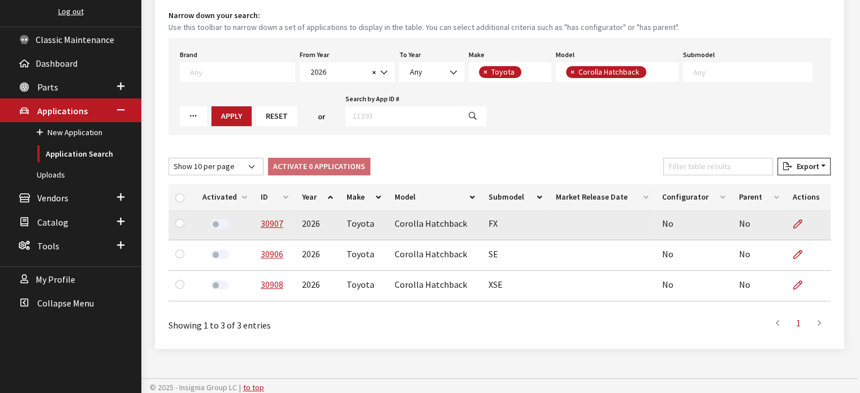
scroll to position [140, 0]
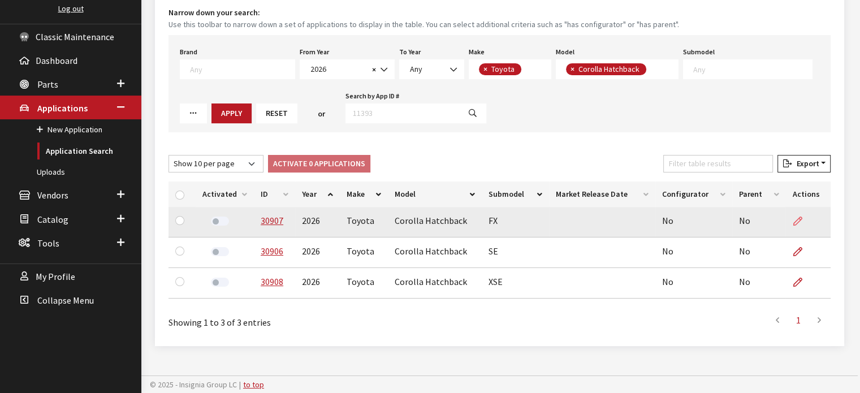
click at [801, 218] on icon at bounding box center [797, 221] width 9 height 9
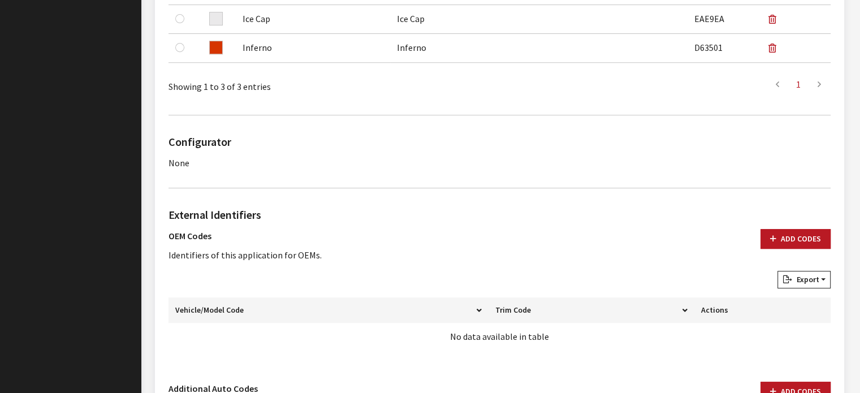
scroll to position [509, 0]
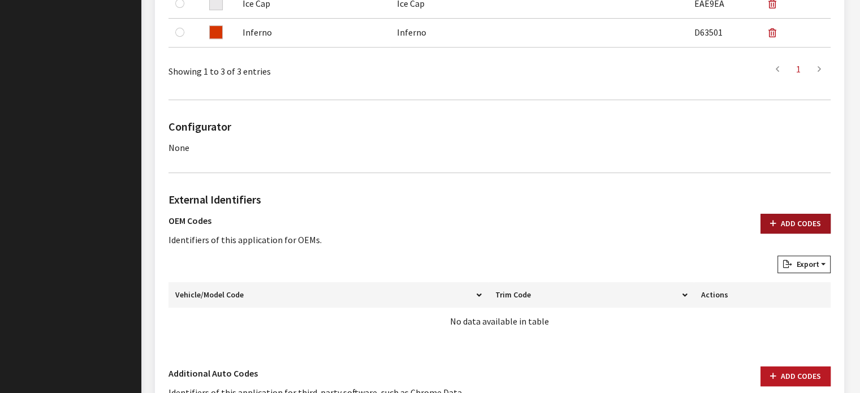
click at [816, 222] on button "Add Codes" at bounding box center [795, 224] width 70 height 20
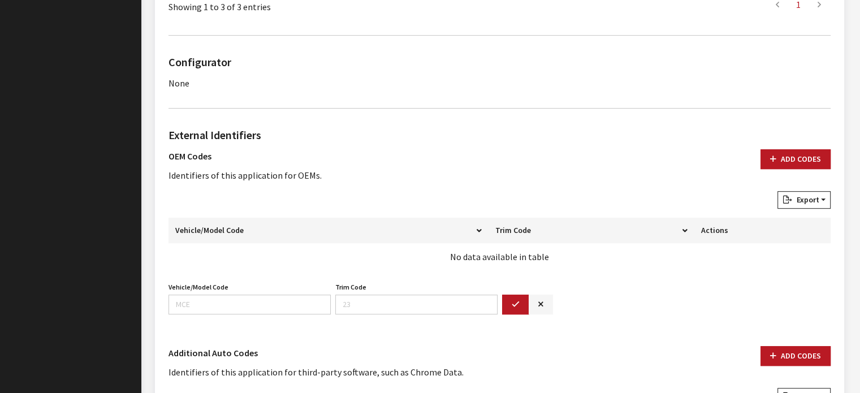
scroll to position [622, 0]
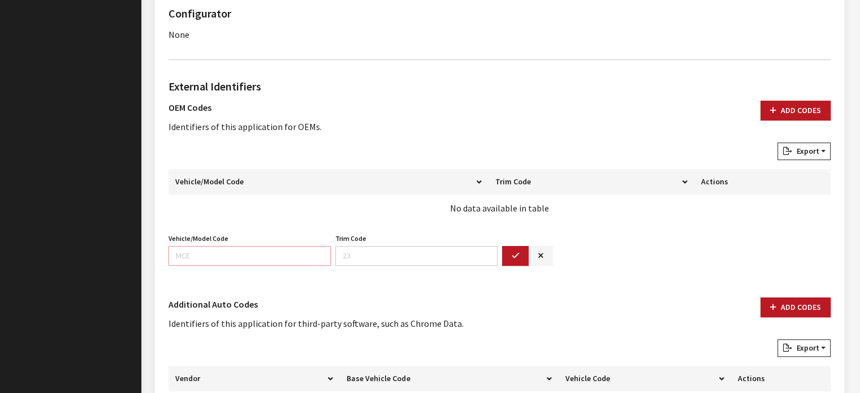
click at [245, 249] on input "Vehicle/Model Code" at bounding box center [249, 256] width 162 height 20
type input "6277"
click at [518, 262] on button "button" at bounding box center [515, 256] width 27 height 20
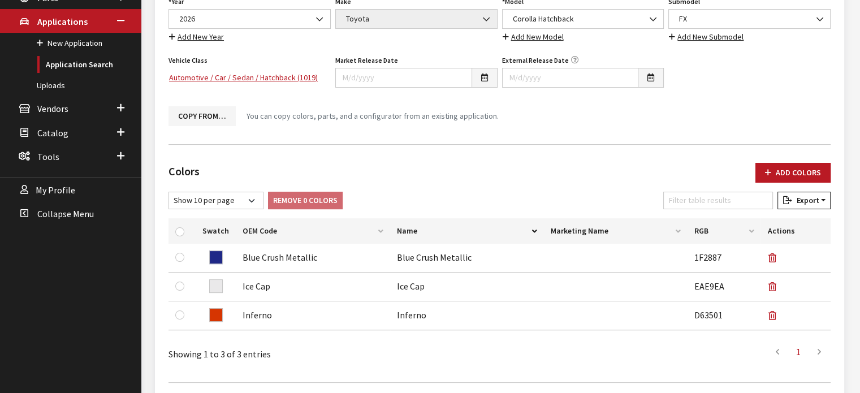
scroll to position [0, 0]
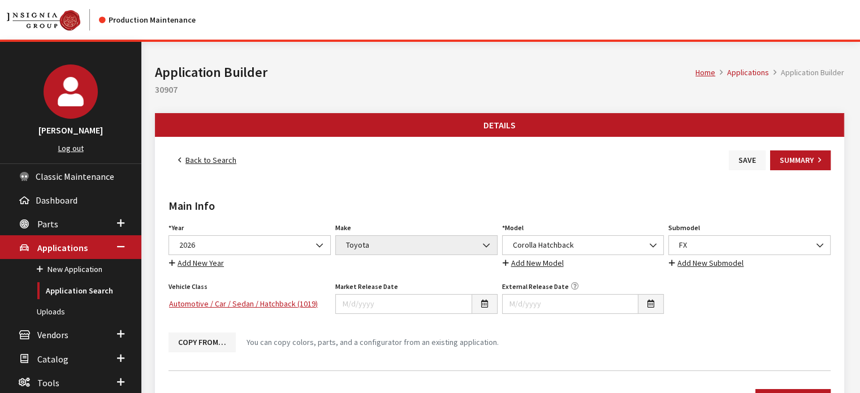
click at [747, 163] on button "Save" at bounding box center [747, 160] width 37 height 20
